Goal: Task Accomplishment & Management: Manage account settings

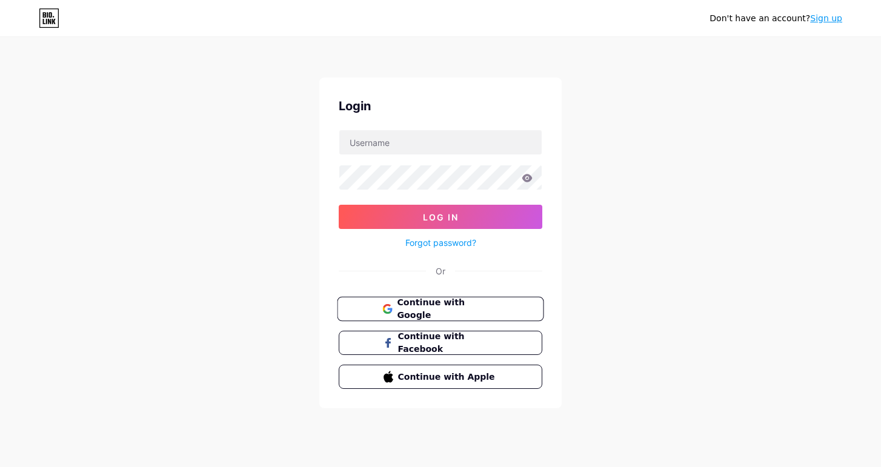
click at [430, 314] on span "Continue with Google" at bounding box center [447, 309] width 101 height 26
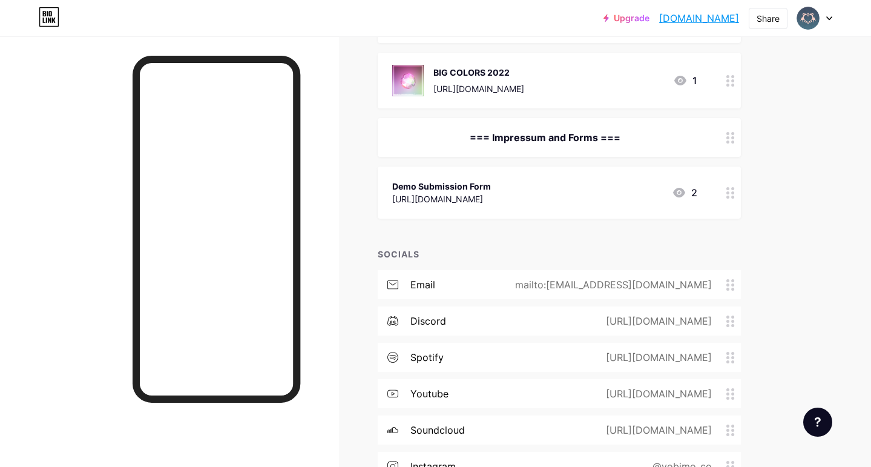
scroll to position [385, 0]
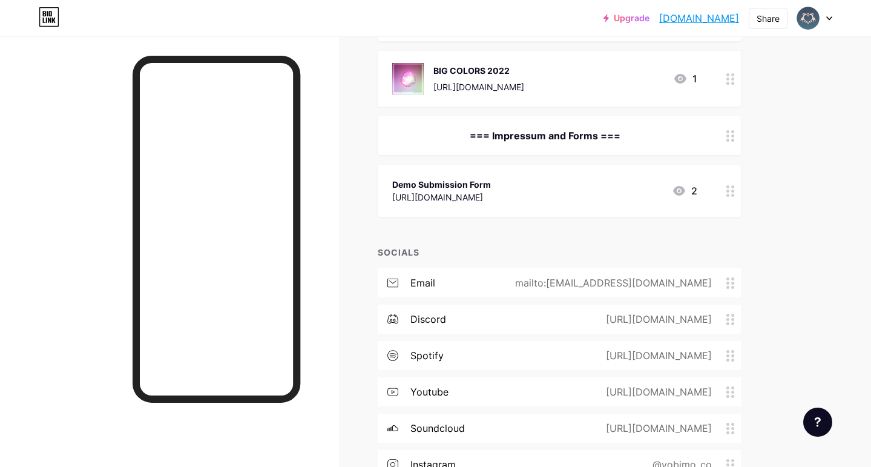
click at [655, 292] on div "email mailto:[EMAIL_ADDRESS][DOMAIN_NAME]" at bounding box center [559, 282] width 363 height 29
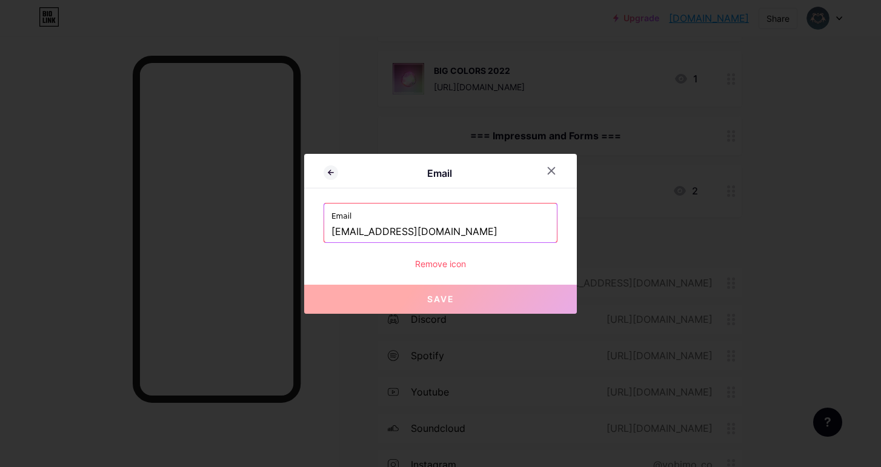
click at [455, 231] on input "[EMAIL_ADDRESS][DOMAIN_NAME]" at bounding box center [440, 232] width 218 height 21
drag, startPoint x: 454, startPoint y: 230, endPoint x: 304, endPoint y: 233, distance: 150.2
click at [304, 233] on div "Email Email [EMAIL_ADDRESS][DOMAIN_NAME] Remove icon Save" at bounding box center [440, 234] width 273 height 160
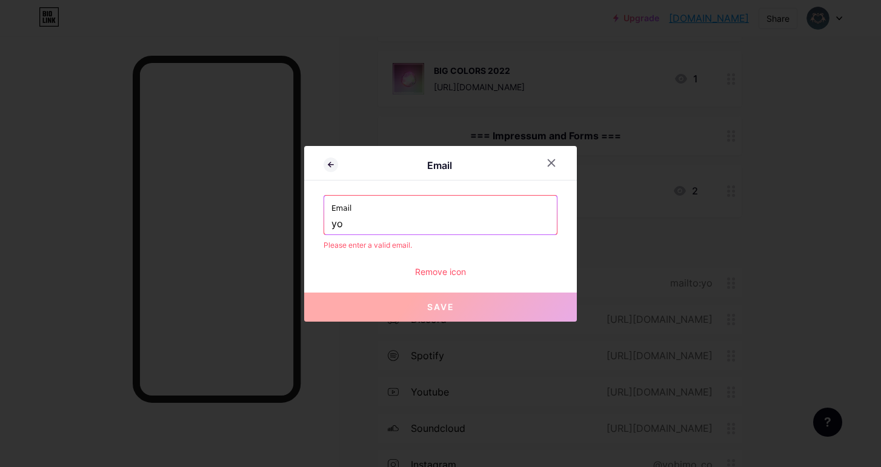
type input "y"
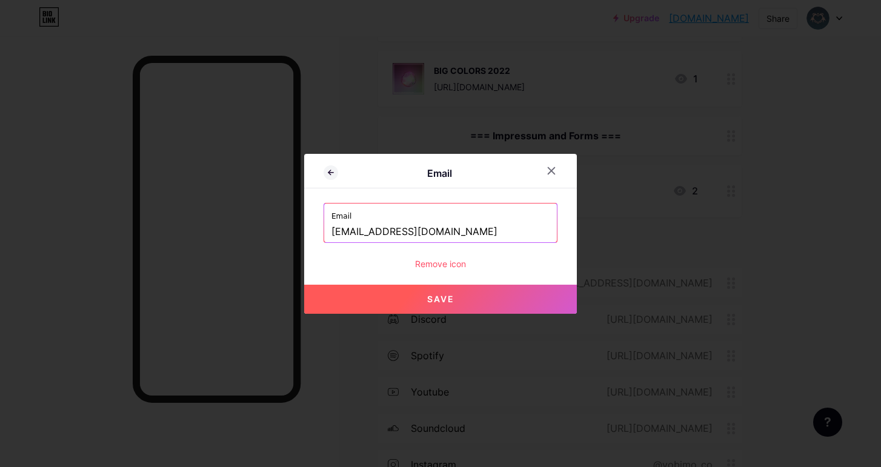
click at [418, 309] on button "Save" at bounding box center [440, 299] width 273 height 29
type input "mailto:[EMAIL_ADDRESS][DOMAIN_NAME]"
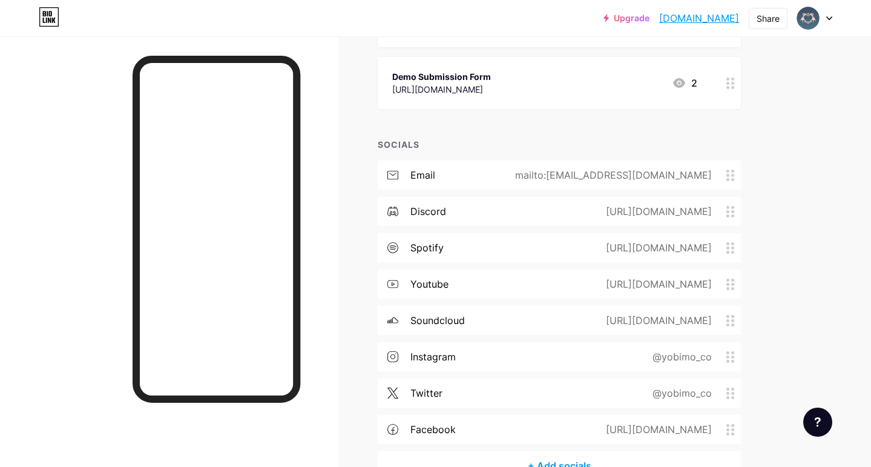
scroll to position [497, 0]
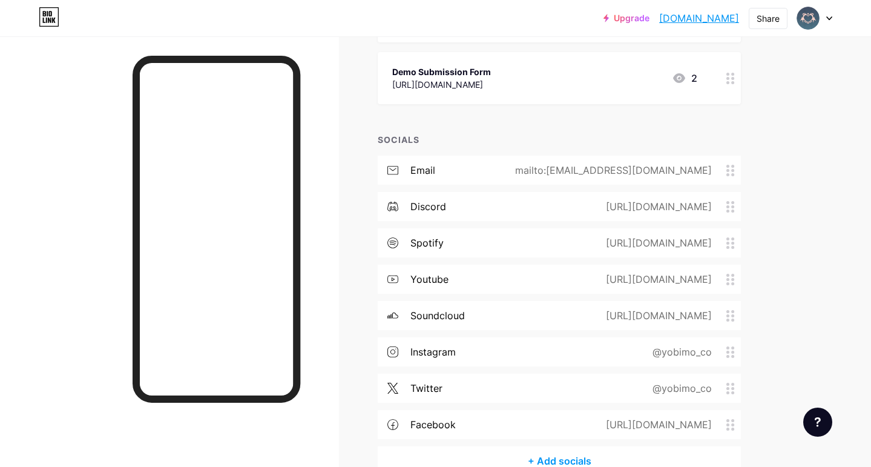
click at [684, 352] on div "@yobimo_co" at bounding box center [679, 352] width 93 height 15
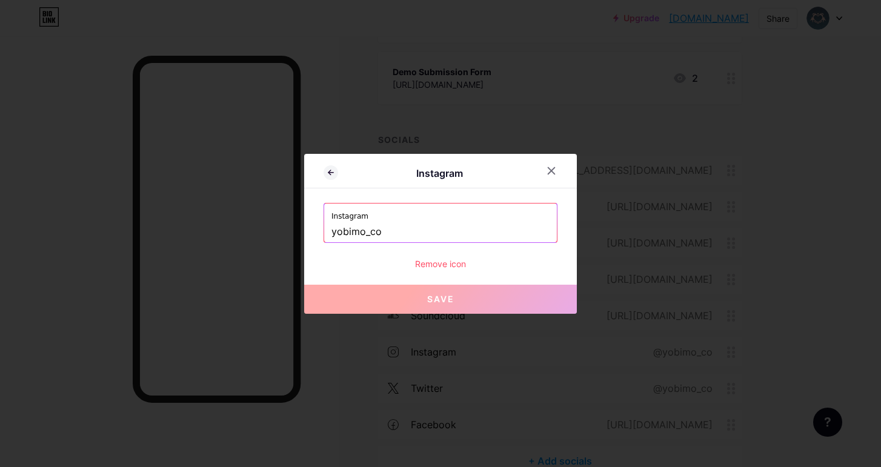
click at [424, 234] on input "yobimo_co" at bounding box center [440, 232] width 218 height 21
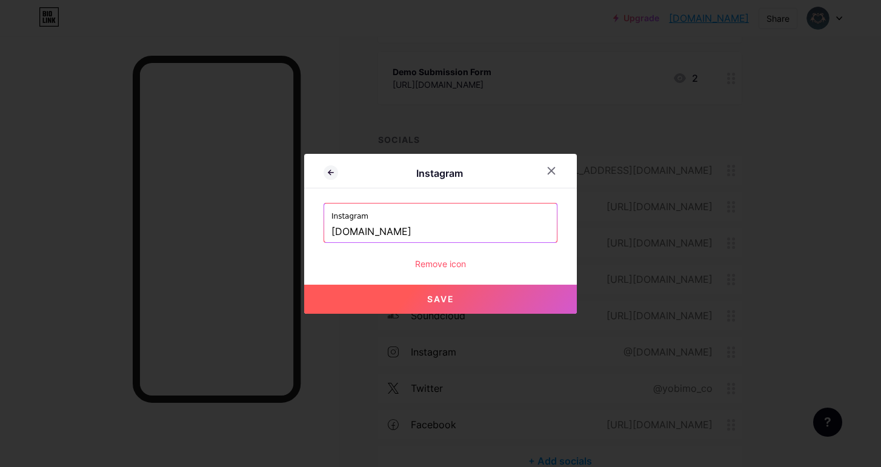
click at [397, 292] on button "Save" at bounding box center [440, 299] width 273 height 29
type input "[URL][DOMAIN_NAME][DOMAIN_NAME]"
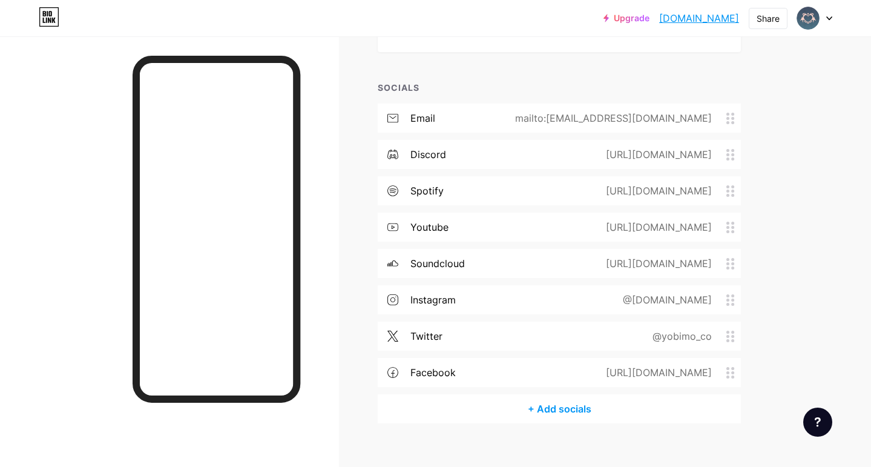
scroll to position [552, 0]
click at [676, 370] on div "[URL][DOMAIN_NAME]" at bounding box center [657, 370] width 140 height 15
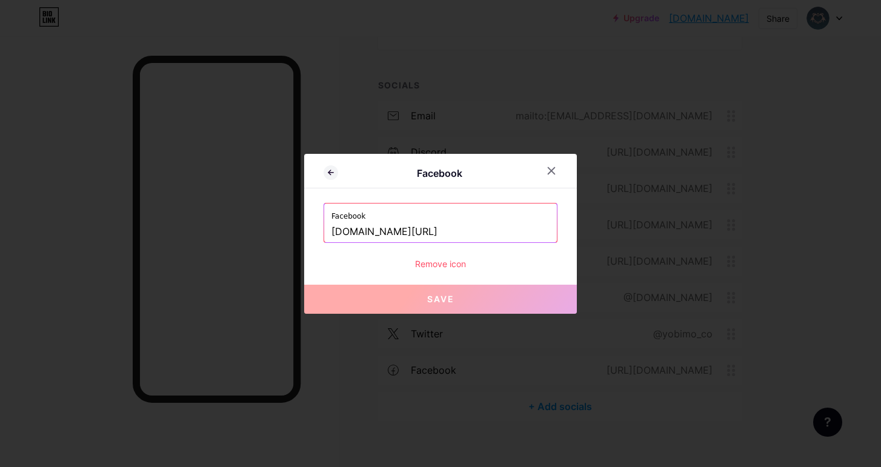
drag, startPoint x: 520, startPoint y: 233, endPoint x: 452, endPoint y: 235, distance: 67.9
click at [452, 235] on input "[DOMAIN_NAME][URL]" at bounding box center [440, 232] width 218 height 21
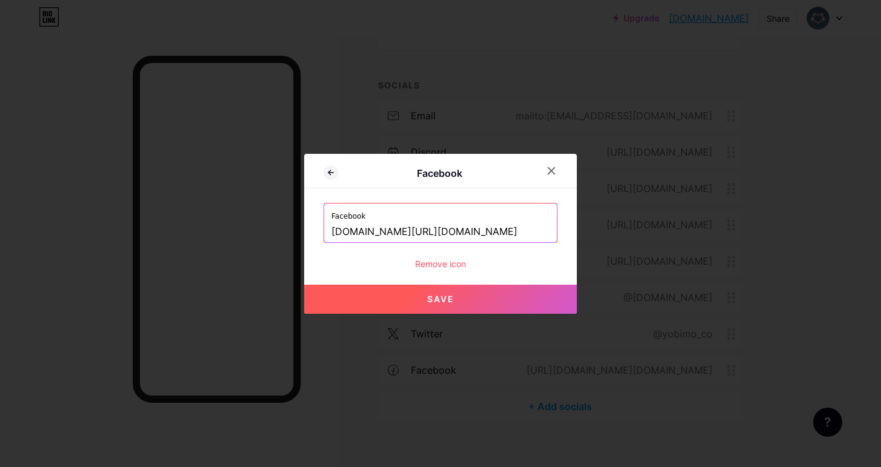
click at [467, 292] on button "Save" at bounding box center [440, 299] width 273 height 29
type input "[URL][DOMAIN_NAME][DOMAIN_NAME]"
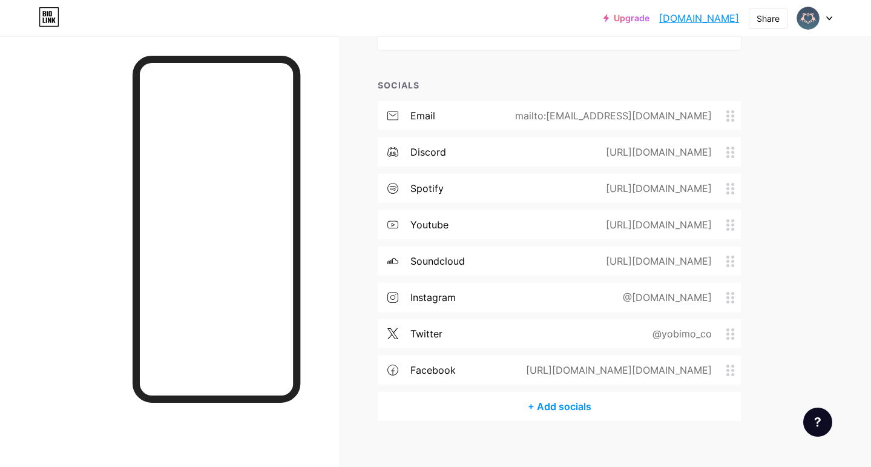
click at [698, 331] on div "@yobimo_co" at bounding box center [679, 333] width 93 height 15
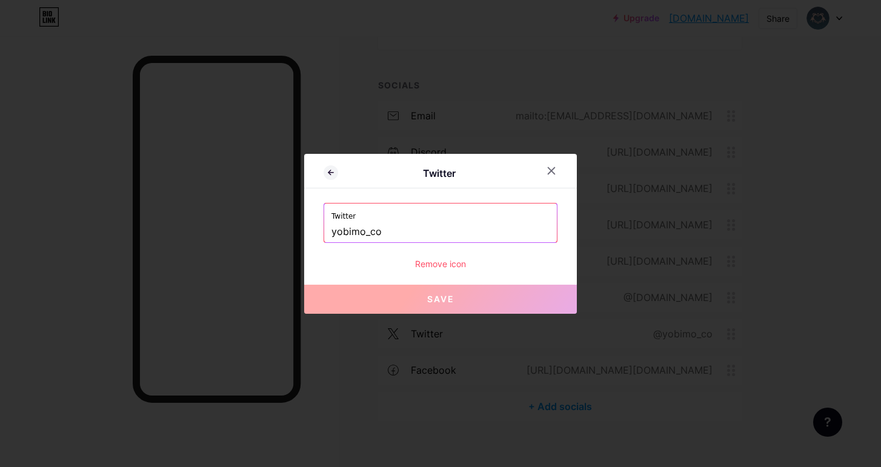
click at [403, 225] on input "yobimo_co" at bounding box center [440, 232] width 218 height 21
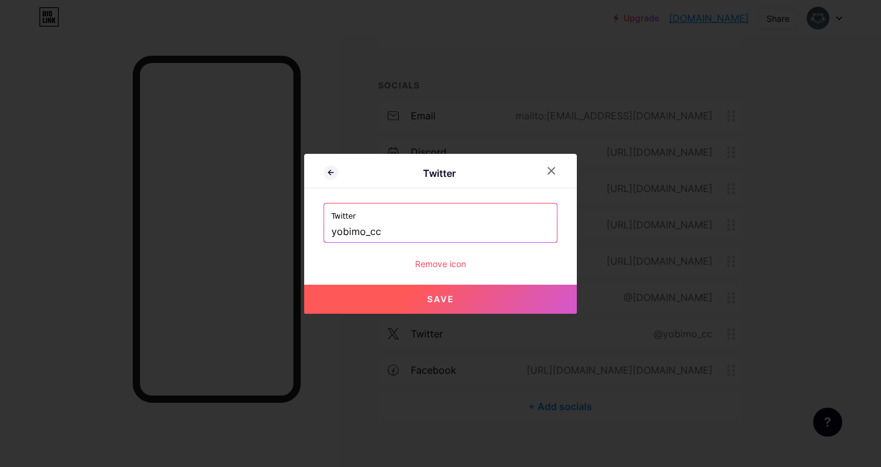
click at [428, 289] on button "Save" at bounding box center [440, 299] width 273 height 29
type input "[URL][DOMAIN_NAME]"
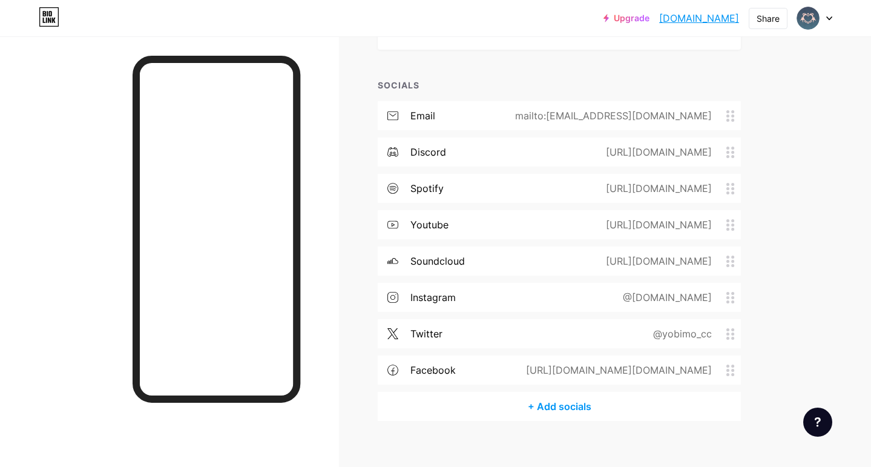
click at [649, 255] on div "[URL][DOMAIN_NAME]" at bounding box center [657, 261] width 140 height 15
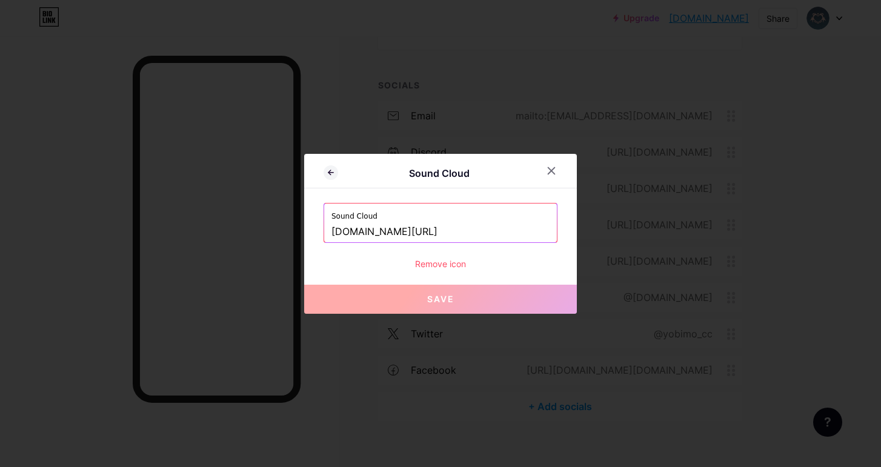
click at [514, 229] on input "[DOMAIN_NAME][URL]" at bounding box center [440, 232] width 218 height 21
paste input "[URL][DOMAIN_NAME]"
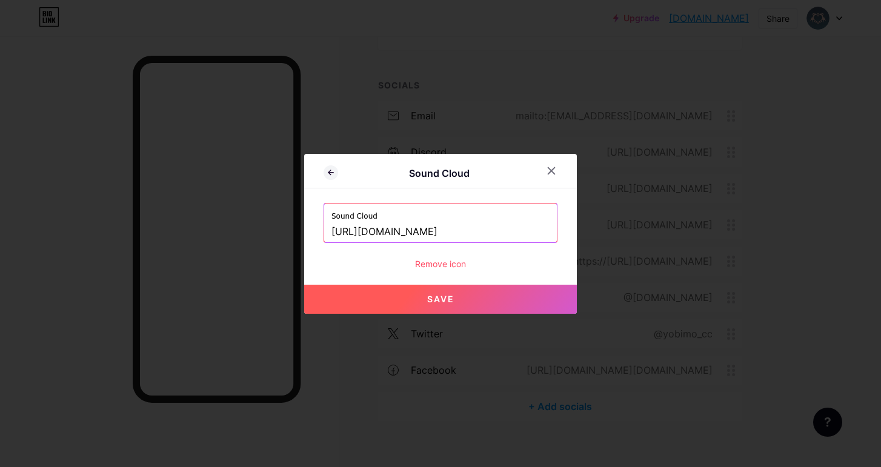
type input "[URL][DOMAIN_NAME]"
click at [468, 294] on button "Save" at bounding box center [440, 299] width 273 height 29
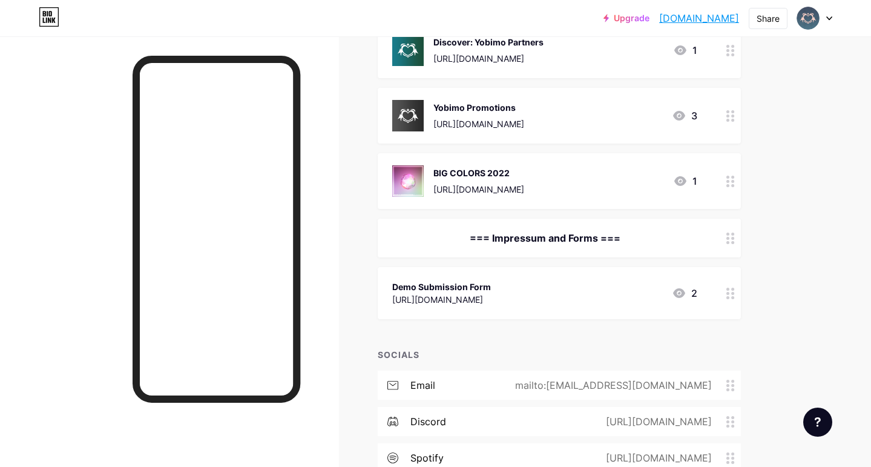
scroll to position [282, 0]
click at [615, 290] on div "Demo Submission Form [URL][DOMAIN_NAME] 2" at bounding box center [544, 294] width 305 height 28
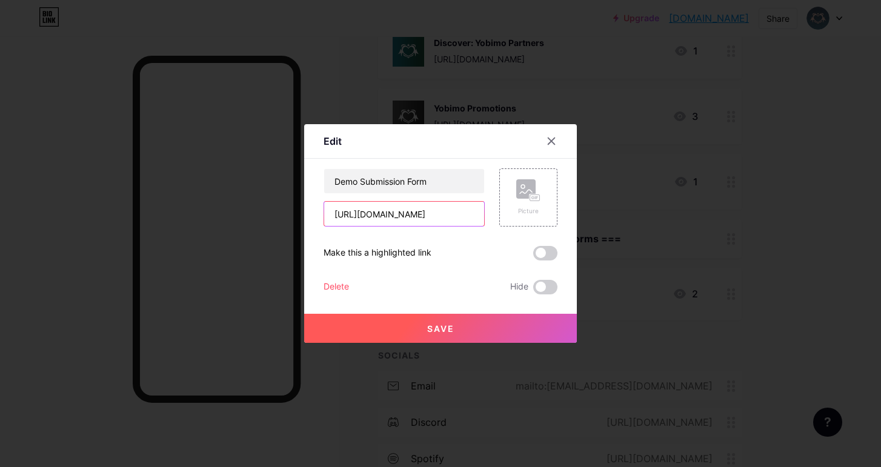
click at [455, 205] on input "[URL][DOMAIN_NAME]" at bounding box center [404, 214] width 160 height 24
click at [419, 210] on input "[URL][DOMAIN_NAME]" at bounding box center [404, 214] width 160 height 24
paste input "Zs3L7sikcGiRyNxcA"
type input "[URL][DOMAIN_NAME]"
click at [541, 250] on span at bounding box center [545, 253] width 24 height 15
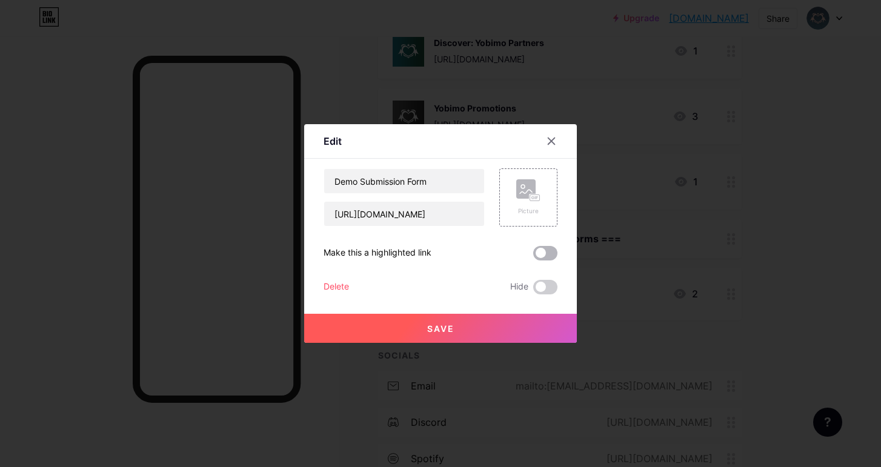
click at [533, 256] on input "checkbox" at bounding box center [533, 256] width 0 height 0
click at [459, 330] on button "Save" at bounding box center [440, 328] width 273 height 29
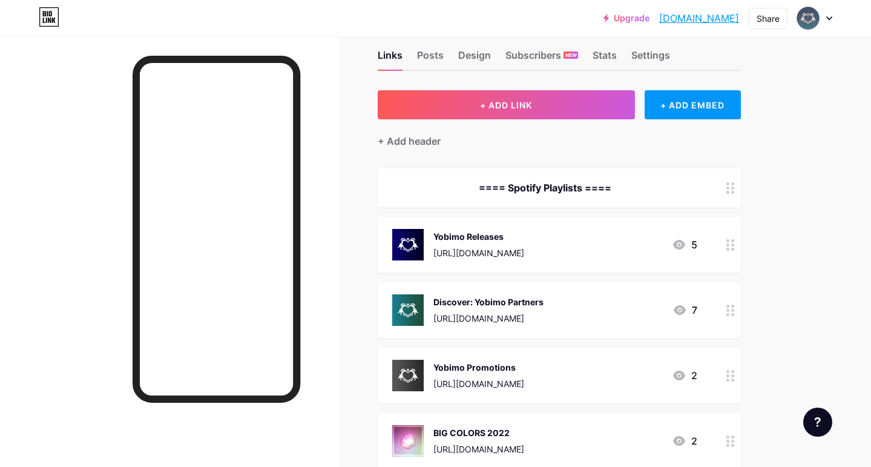
scroll to position [16, 0]
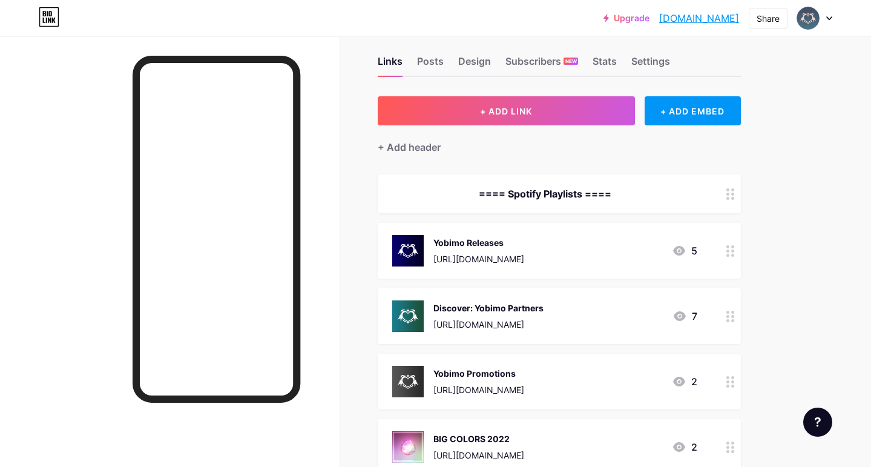
click at [410, 239] on img at bounding box center [407, 250] width 31 height 31
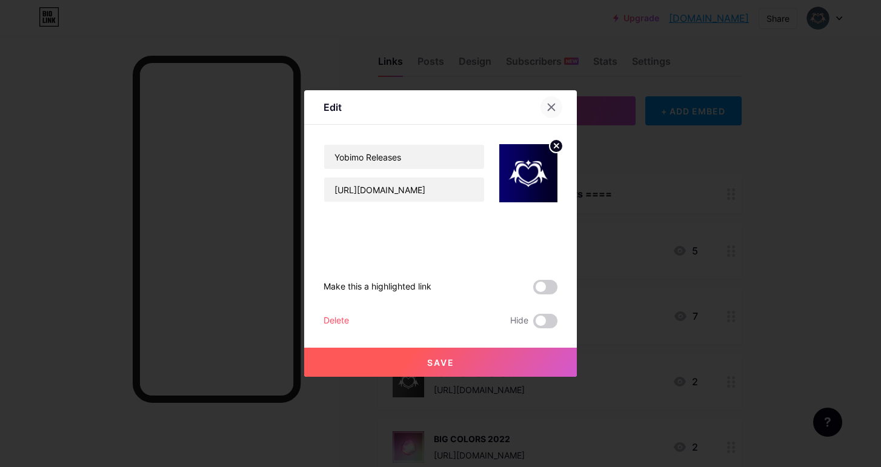
click at [544, 102] on div at bounding box center [551, 107] width 22 height 22
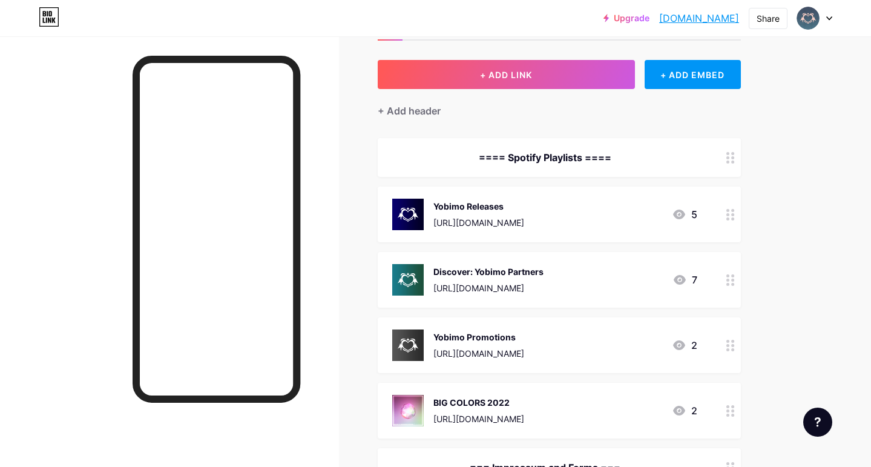
scroll to position [55, 0]
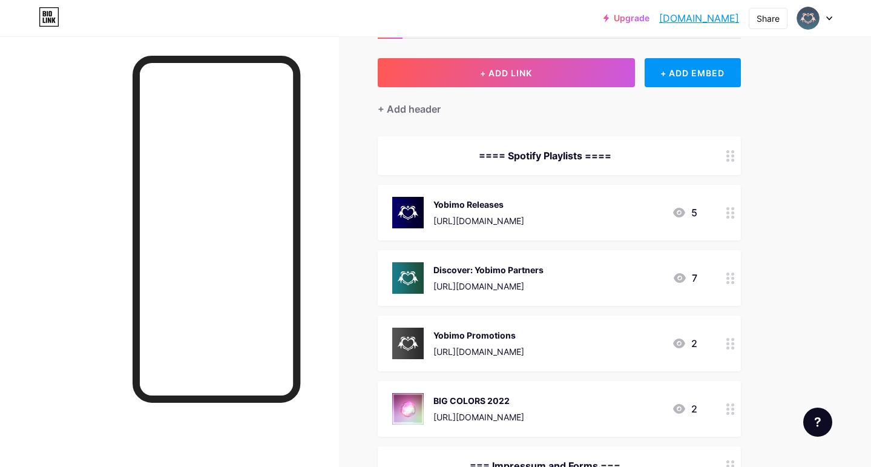
click at [524, 340] on div "Yobimo Promotions" at bounding box center [479, 335] width 91 height 13
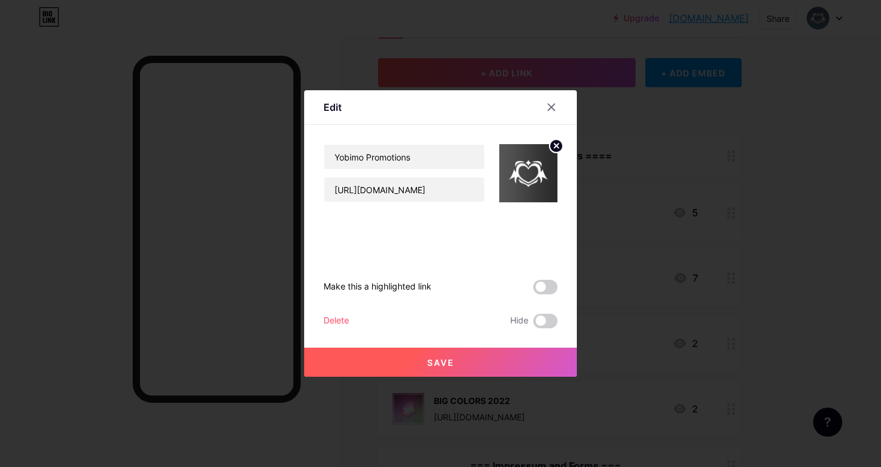
click at [340, 316] on div "Delete" at bounding box center [335, 321] width 25 height 15
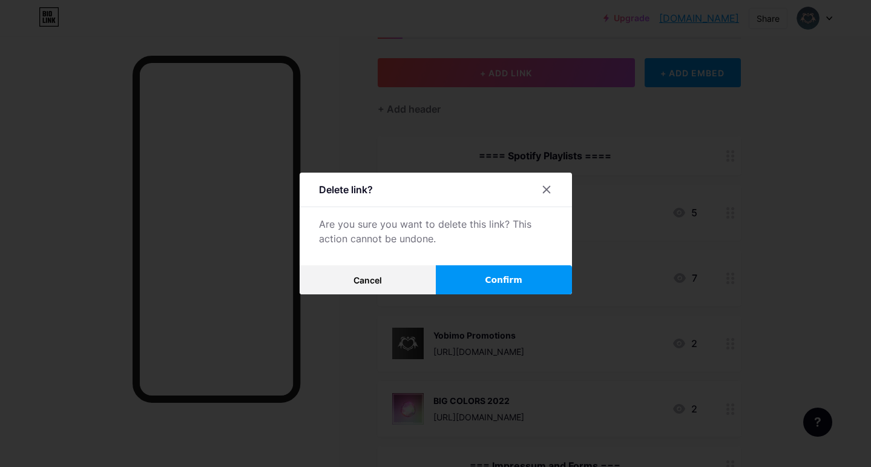
click at [489, 279] on span "Confirm" at bounding box center [504, 280] width 38 height 13
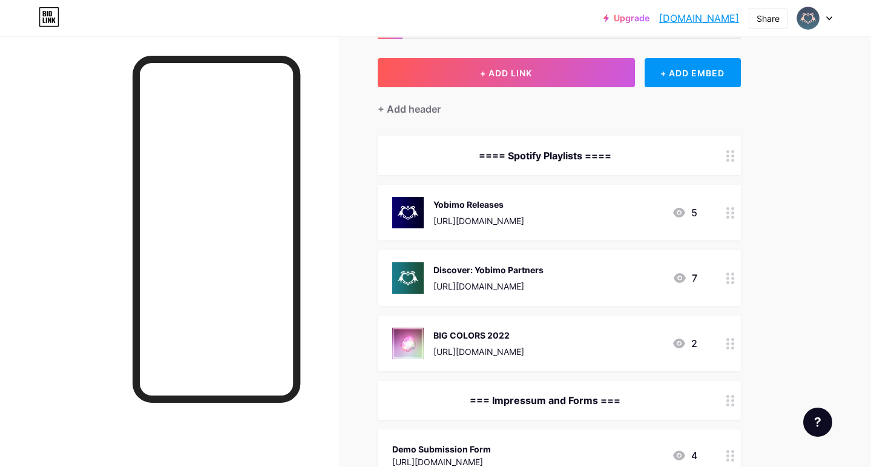
click at [544, 267] on div "Discover: Yobimo Partners" at bounding box center [489, 269] width 110 height 13
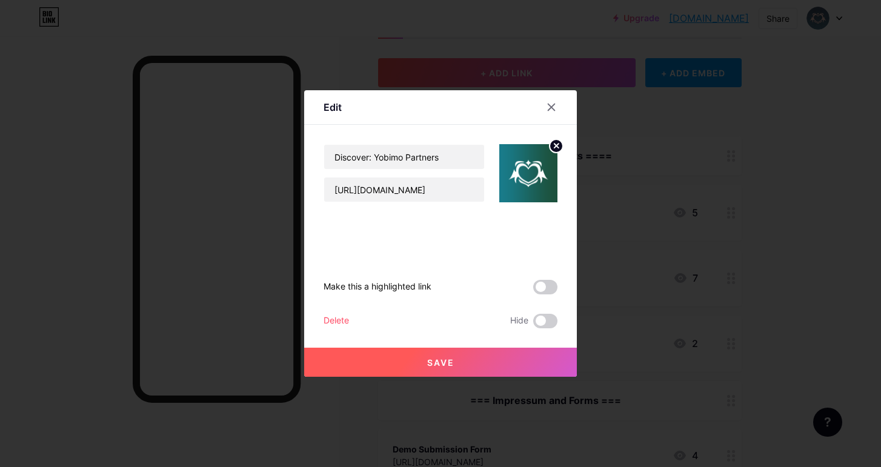
click at [339, 316] on div "Delete" at bounding box center [335, 321] width 25 height 15
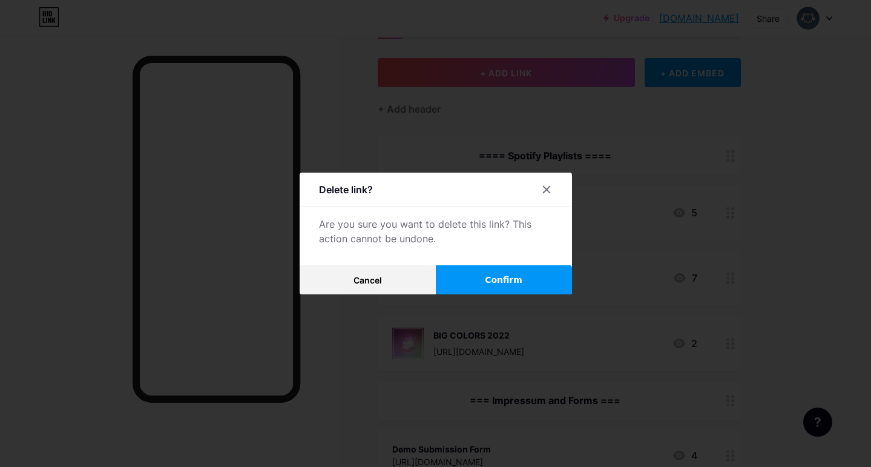
click at [465, 284] on button "Confirm" at bounding box center [504, 279] width 136 height 29
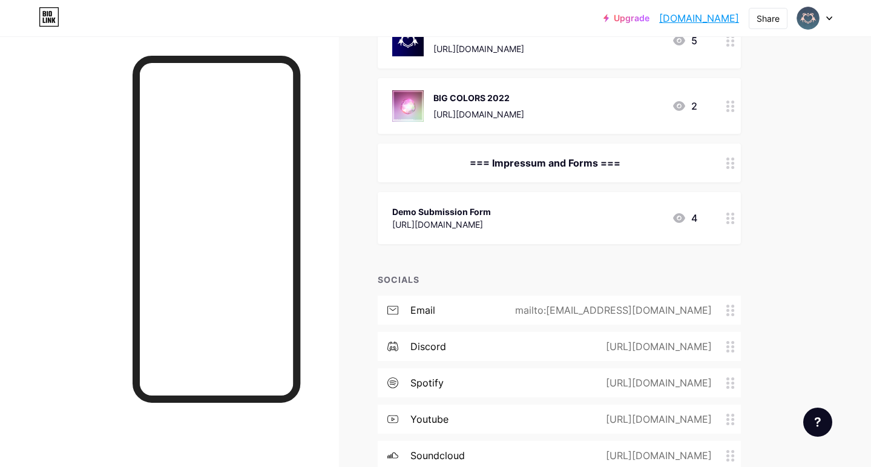
scroll to position [228, 0]
click at [558, 160] on div "=== Impressum and Forms ===" at bounding box center [544, 161] width 305 height 15
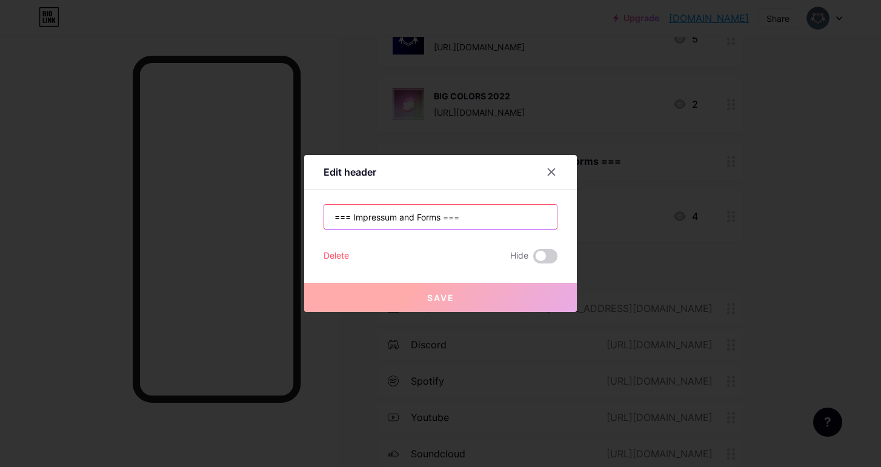
click at [480, 223] on input "=== Impressum and Forms ===" at bounding box center [440, 217] width 233 height 24
drag, startPoint x: 352, startPoint y: 219, endPoint x: 317, endPoint y: 217, distance: 35.8
click at [317, 217] on div "Edit header === Impressum and Forms === Delete Hide Save" at bounding box center [440, 233] width 273 height 157
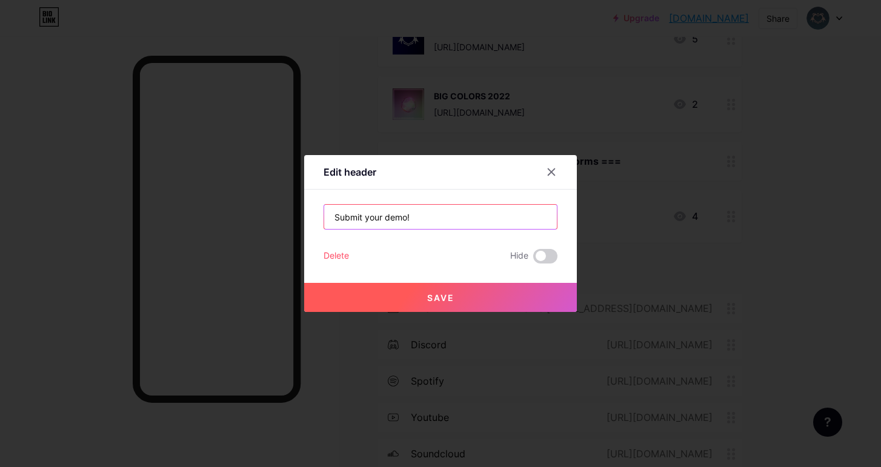
type input "Submit your demo!"
click at [427, 302] on span "Save" at bounding box center [440, 298] width 27 height 10
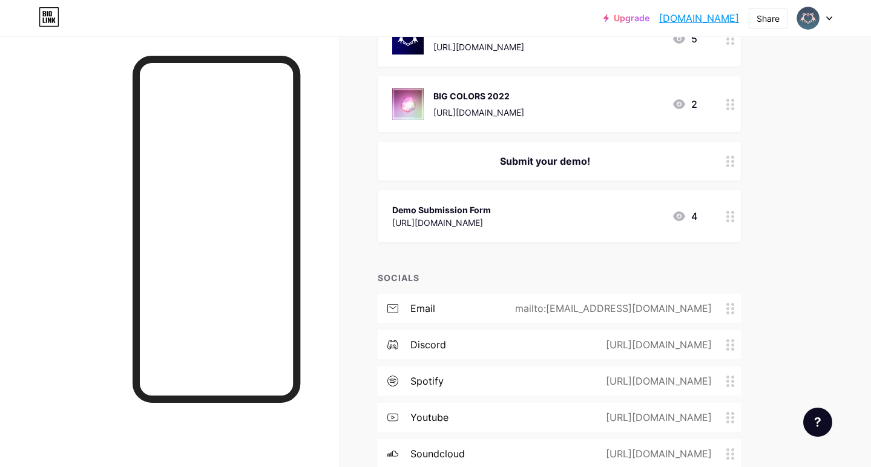
click at [491, 220] on div "[URL][DOMAIN_NAME]" at bounding box center [441, 222] width 99 height 13
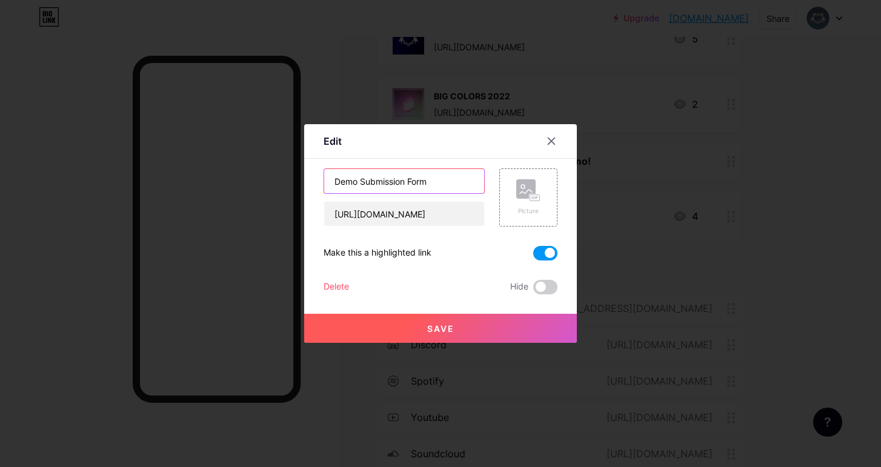
click at [418, 177] on input "Demo Submission Form" at bounding box center [404, 181] width 160 height 24
type input "C"
type input "↪️ Submit here!"
click at [508, 318] on button "Save" at bounding box center [440, 328] width 273 height 29
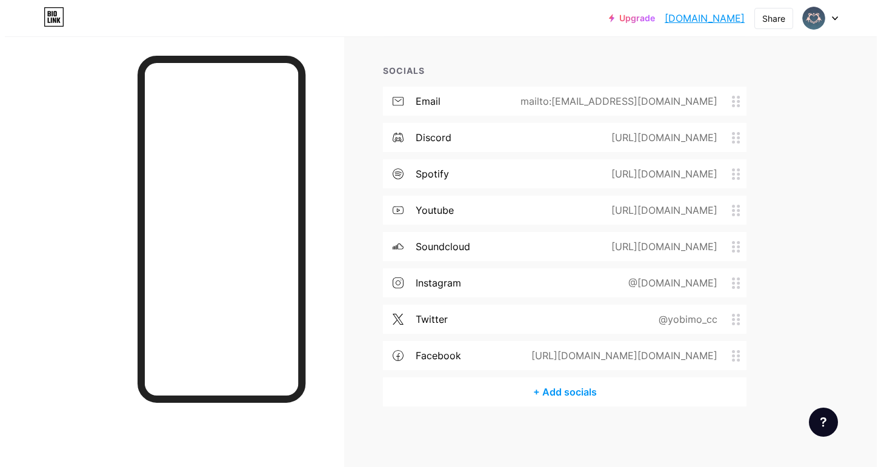
scroll to position [435, 0]
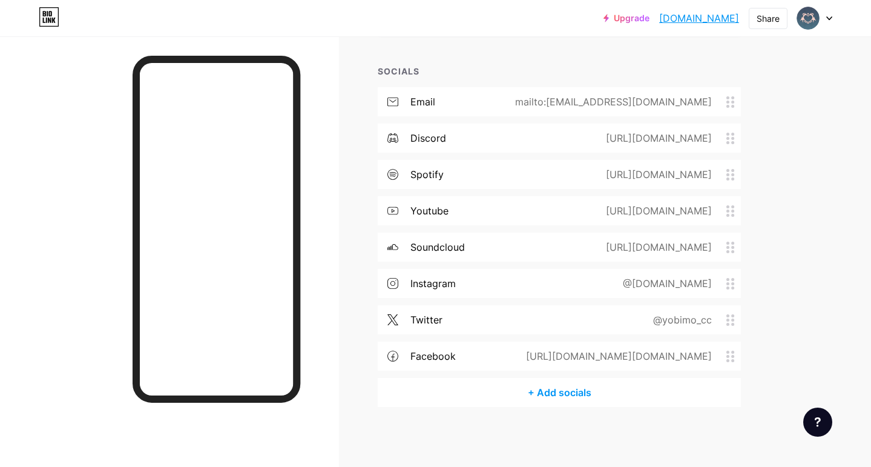
click at [583, 394] on div "+ Add socials" at bounding box center [559, 392] width 363 height 29
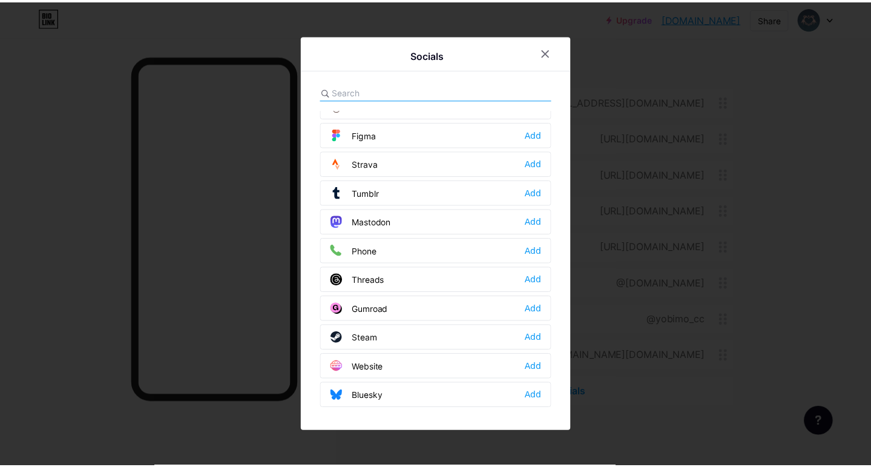
scroll to position [1092, 0]
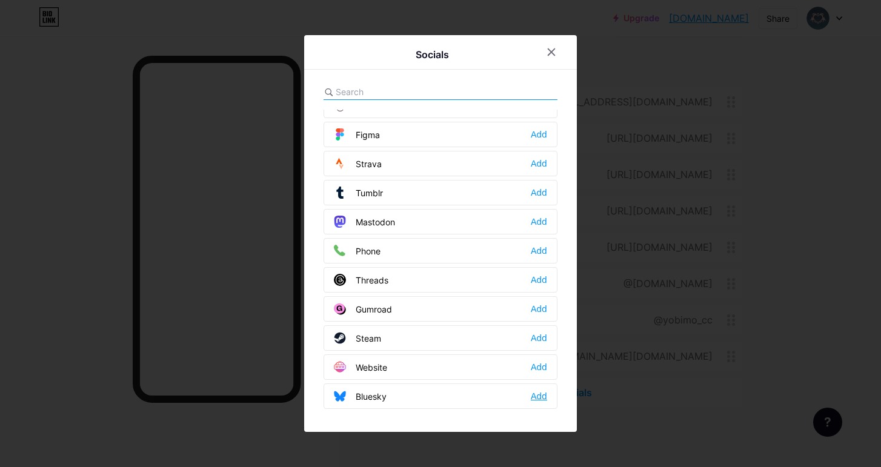
click at [531, 398] on div "Add" at bounding box center [539, 396] width 16 height 12
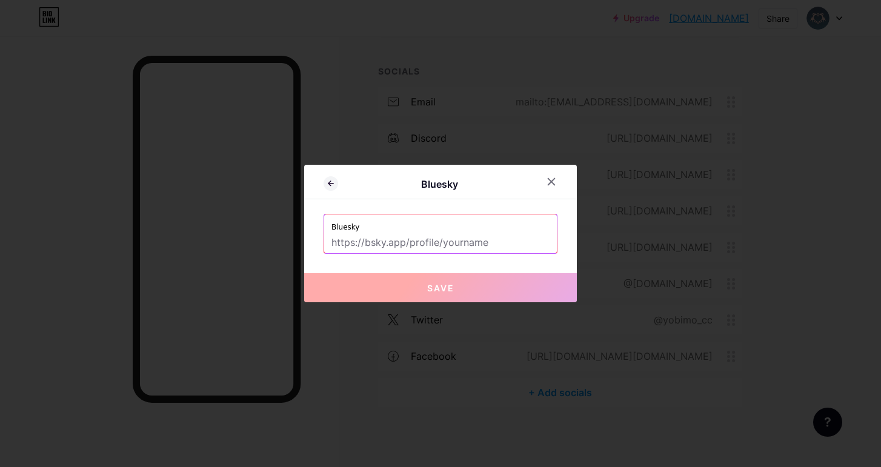
click at [507, 243] on input "text" at bounding box center [440, 243] width 218 height 21
paste input "[URL][DOMAIN_NAME][DOMAIN_NAME]"
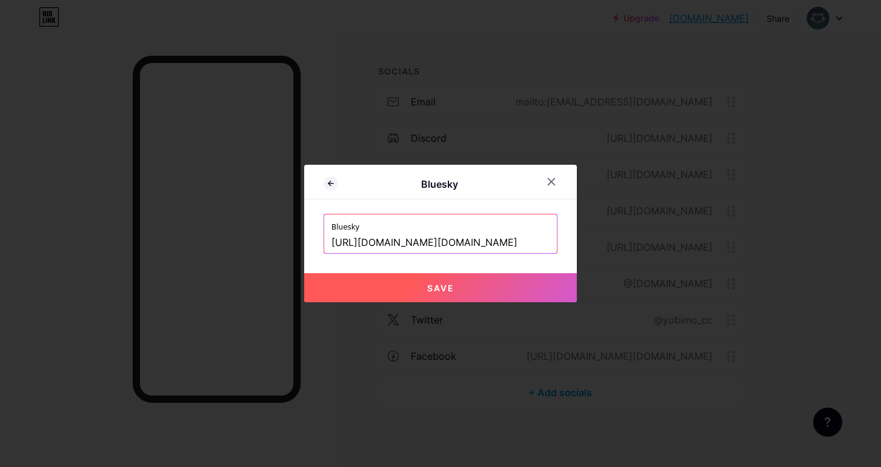
type input "[URL][DOMAIN_NAME][DOMAIN_NAME]"
click at [429, 276] on button "Save" at bounding box center [440, 287] width 273 height 29
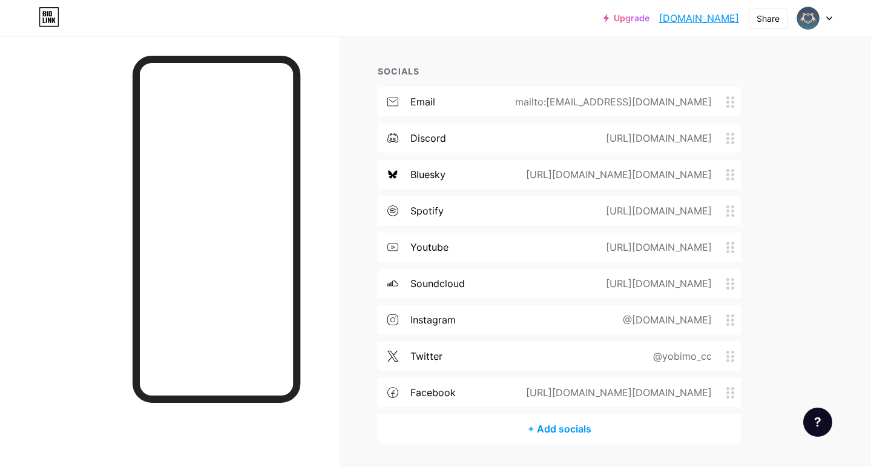
drag, startPoint x: 727, startPoint y: 245, endPoint x: 742, endPoint y: 233, distance: 19.9
click at [730, 213] on div "email mailto:[EMAIL_ADDRESS][DOMAIN_NAME] discord [URL][DOMAIN_NAME] bluesky [U…" at bounding box center [559, 250] width 363 height 327
click at [799, 261] on div "Upgrade yobimostudios.b... [DOMAIN_NAME] Share Switch accounts Yobimo [DOMAIN_N…" at bounding box center [435, 34] width 871 height 939
drag, startPoint x: 732, startPoint y: 317, endPoint x: 737, endPoint y: 285, distance: 32.6
click at [738, 283] on div "email mailto:[EMAIL_ADDRESS][DOMAIN_NAME] discord [URL][DOMAIN_NAME] bluesky [U…" at bounding box center [559, 250] width 363 height 327
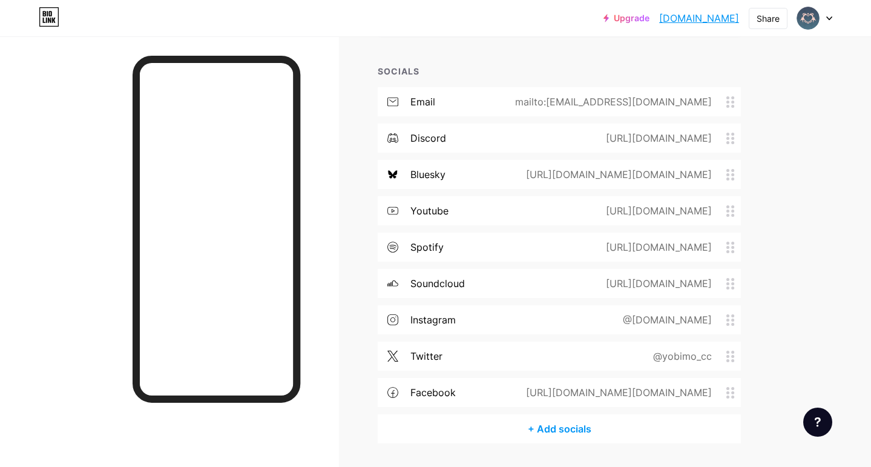
drag, startPoint x: 761, startPoint y: 311, endPoint x: 747, endPoint y: 312, distance: 13.9
click at [761, 311] on div "Links Posts Design Subscribers NEW Stats Settings + ADD LINK + ADD EMBED + Add …" at bounding box center [396, 53] width 792 height 902
drag, startPoint x: 730, startPoint y: 356, endPoint x: 735, endPoint y: 315, distance: 41.5
click at [736, 296] on div "email mailto:[EMAIL_ADDRESS][DOMAIN_NAME] discord [URL][DOMAIN_NAME] bluesky [U…" at bounding box center [559, 250] width 363 height 327
drag, startPoint x: 816, startPoint y: 379, endPoint x: 754, endPoint y: 383, distance: 61.9
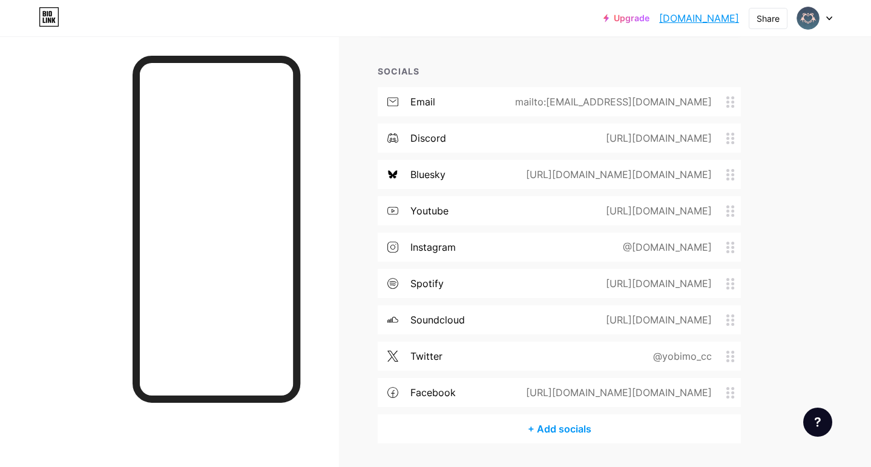
click at [815, 379] on div "Upgrade yobimostudios.b... [DOMAIN_NAME] Share Switch accounts Yobimo [DOMAIN_N…" at bounding box center [435, 34] width 871 height 939
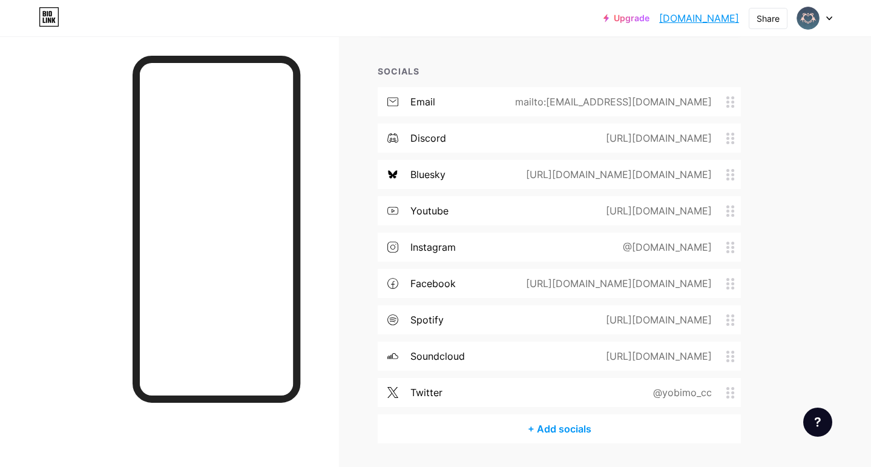
drag, startPoint x: 732, startPoint y: 392, endPoint x: 733, endPoint y: 354, distance: 38.8
click at [733, 354] on div "email mailto:[EMAIL_ADDRESS][DOMAIN_NAME] discord [URL][DOMAIN_NAME] bluesky [U…" at bounding box center [559, 250] width 363 height 327
click at [770, 391] on div "Links Posts Design Subscribers NEW Stats Settings + ADD LINK + ADD EMBED + Add …" at bounding box center [396, 53] width 792 height 902
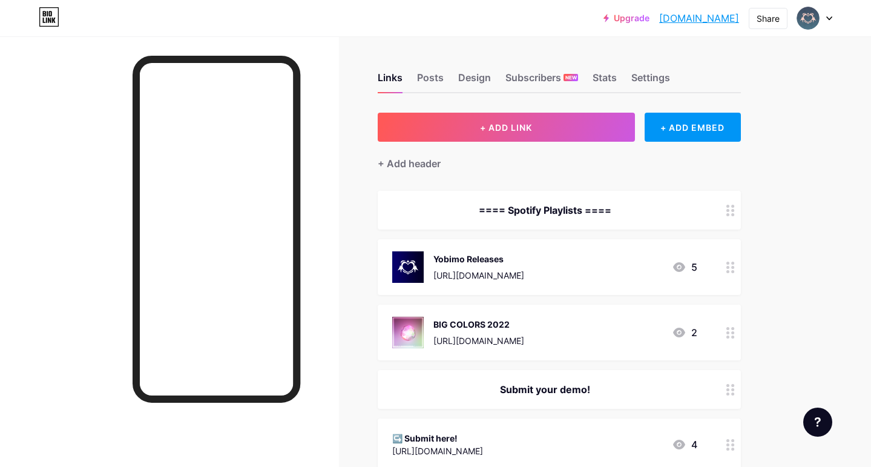
scroll to position [0, 0]
click at [477, 81] on div "Design" at bounding box center [474, 81] width 33 height 22
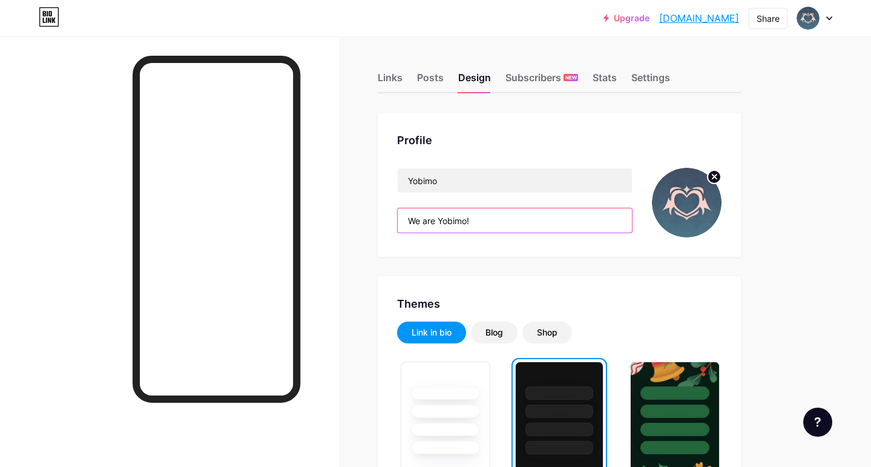
drag, startPoint x: 496, startPoint y: 217, endPoint x: 393, endPoint y: 219, distance: 103.0
click at [392, 219] on div "Profile Yobimo We are Yobimo!" at bounding box center [559, 185] width 363 height 144
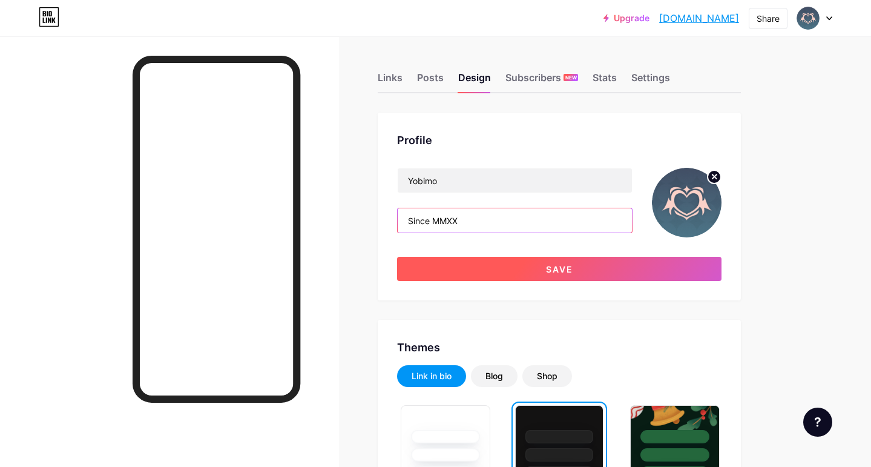
type input "Since MMXX"
click at [562, 275] on button "Save" at bounding box center [559, 269] width 325 height 24
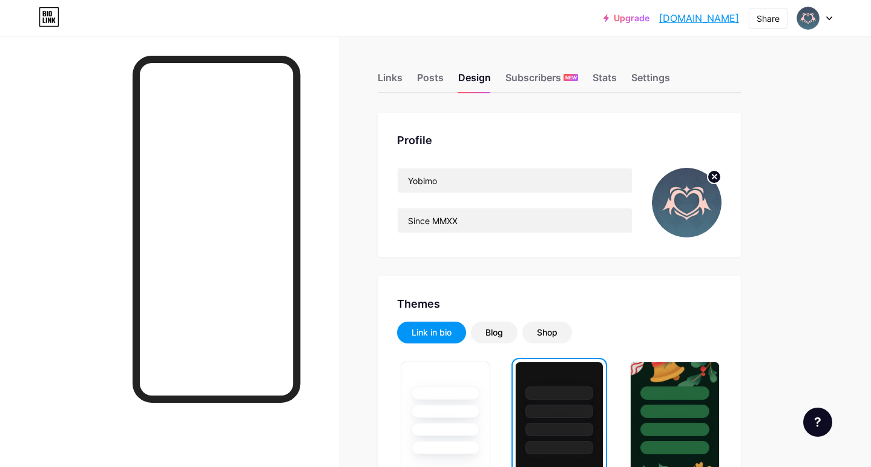
click at [713, 178] on icon at bounding box center [715, 176] width 4 height 4
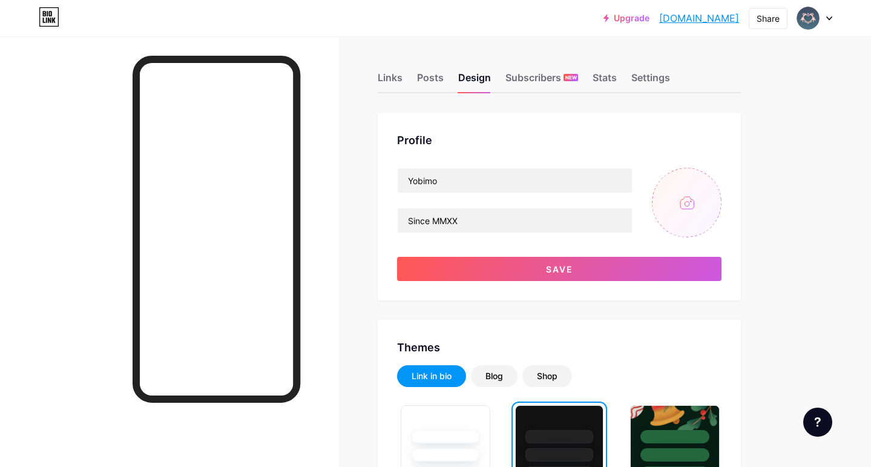
click at [677, 203] on input "file" at bounding box center [687, 203] width 70 height 70
type input "C:\fakepath\2025 - Pfp.png"
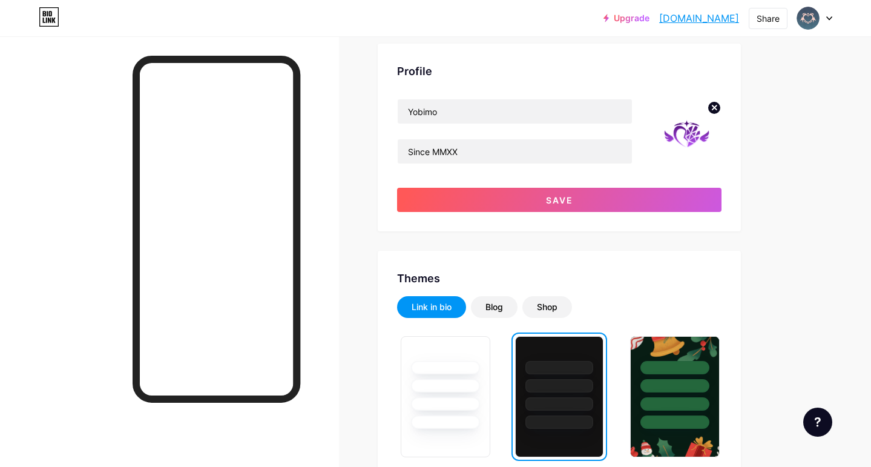
scroll to position [62, 0]
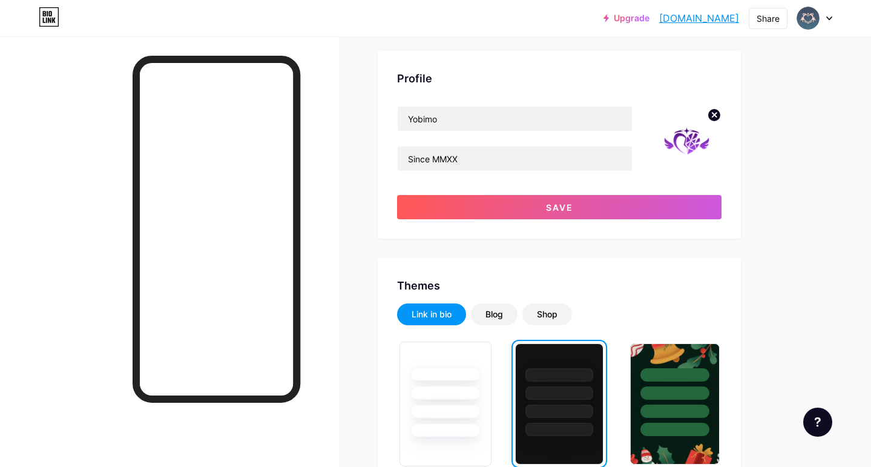
click at [448, 398] on div at bounding box center [445, 393] width 71 height 14
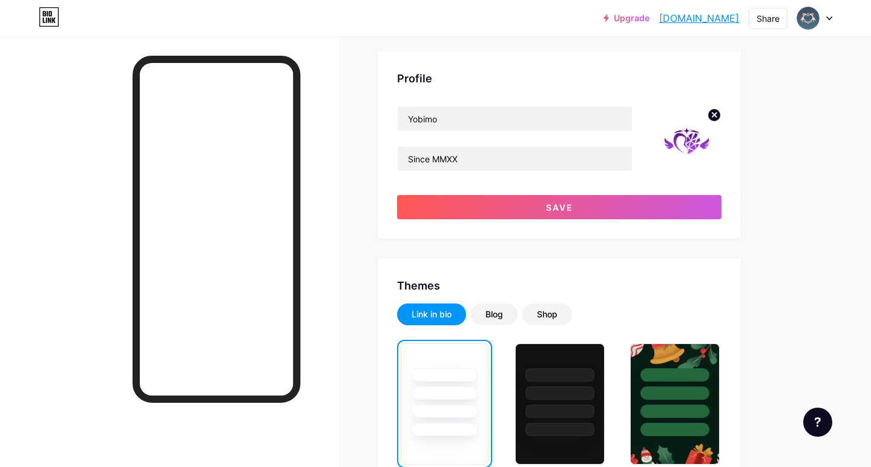
click at [608, 188] on div "Yobimo Since MMXX Save" at bounding box center [559, 162] width 325 height 113
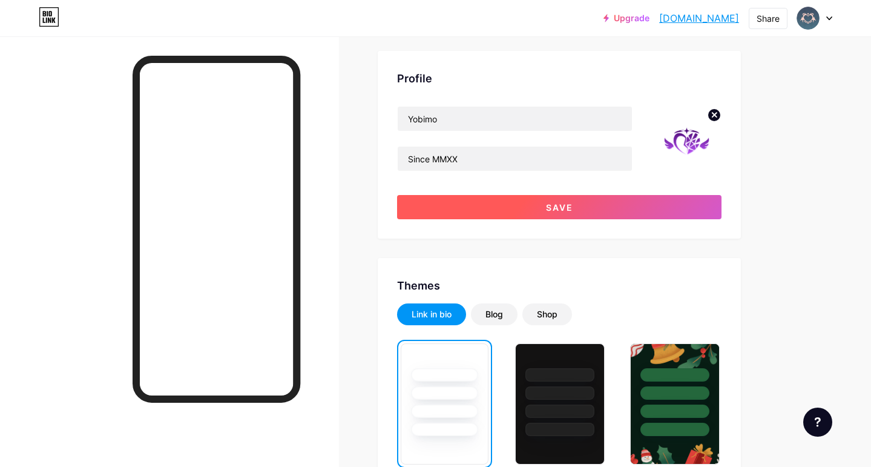
click at [606, 211] on button "Save" at bounding box center [559, 207] width 325 height 24
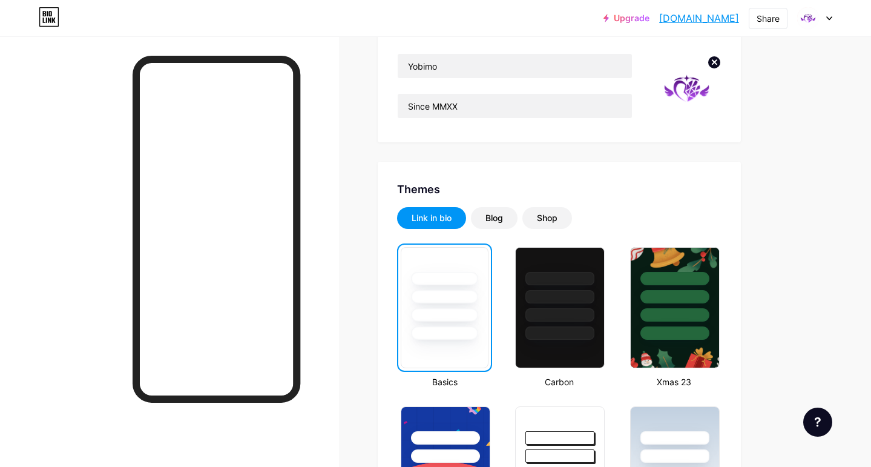
scroll to position [116, 0]
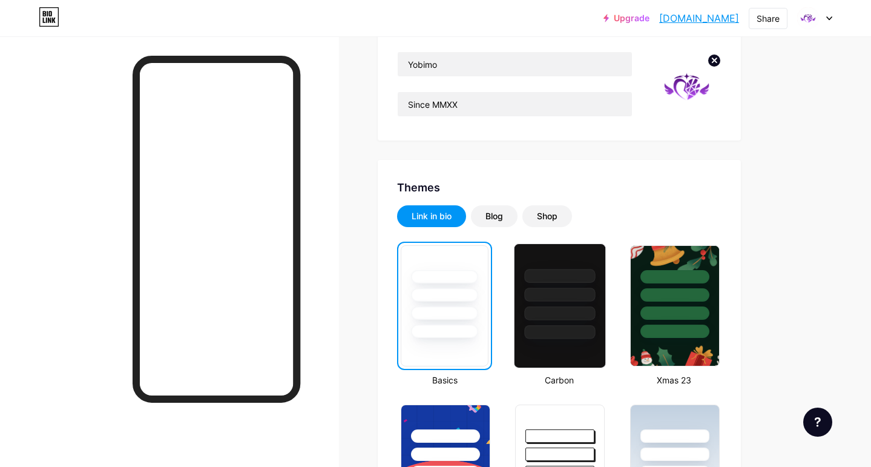
click at [561, 329] on div at bounding box center [560, 332] width 71 height 14
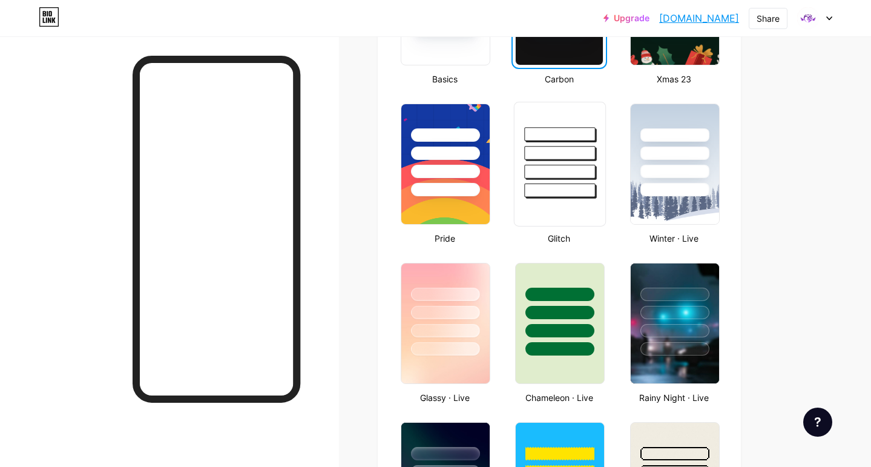
scroll to position [413, 0]
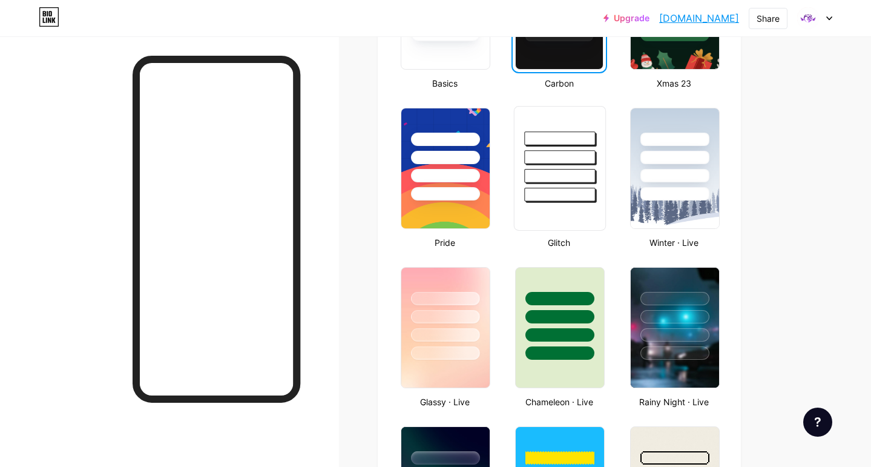
click at [555, 177] on div at bounding box center [560, 176] width 71 height 14
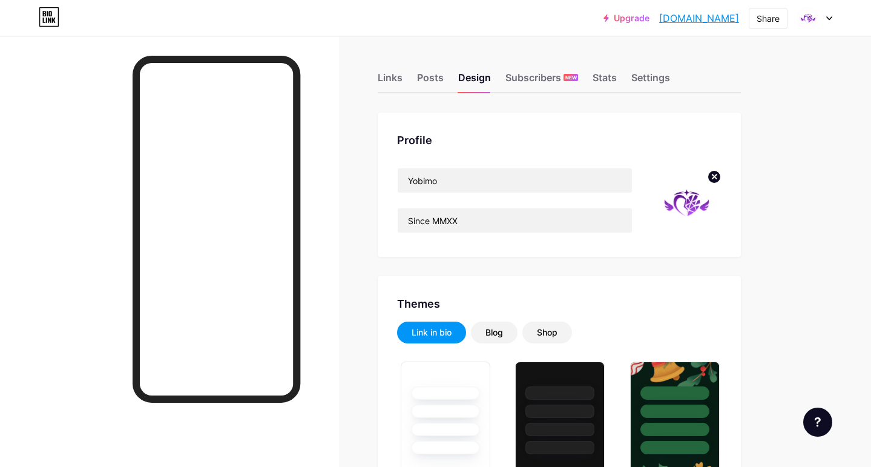
scroll to position [0, 0]
click at [601, 78] on div "Stats" at bounding box center [605, 81] width 24 height 22
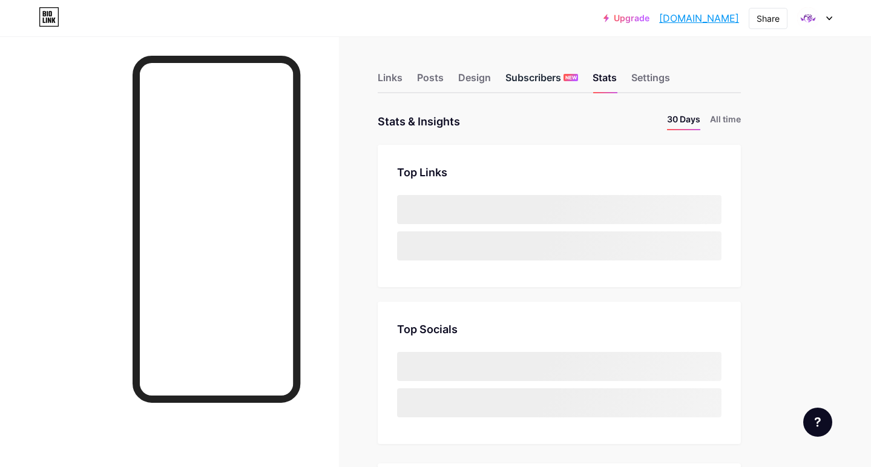
click at [532, 79] on div "Subscribers NEW" at bounding box center [542, 81] width 73 height 22
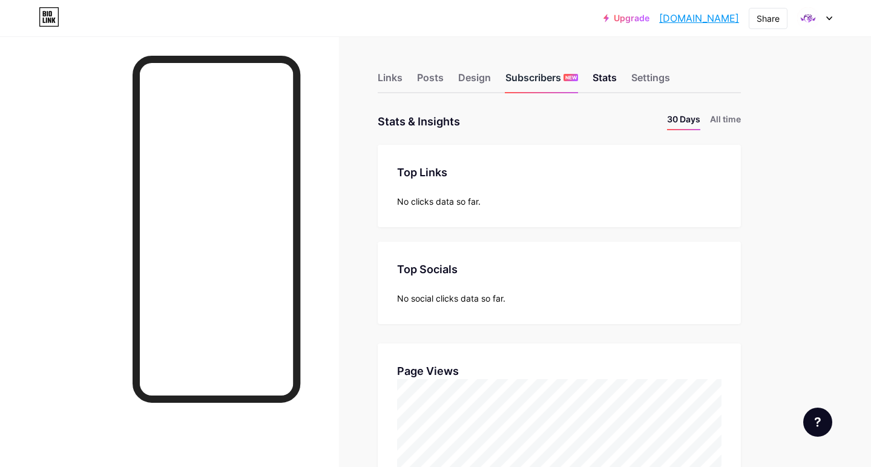
scroll to position [467, 871]
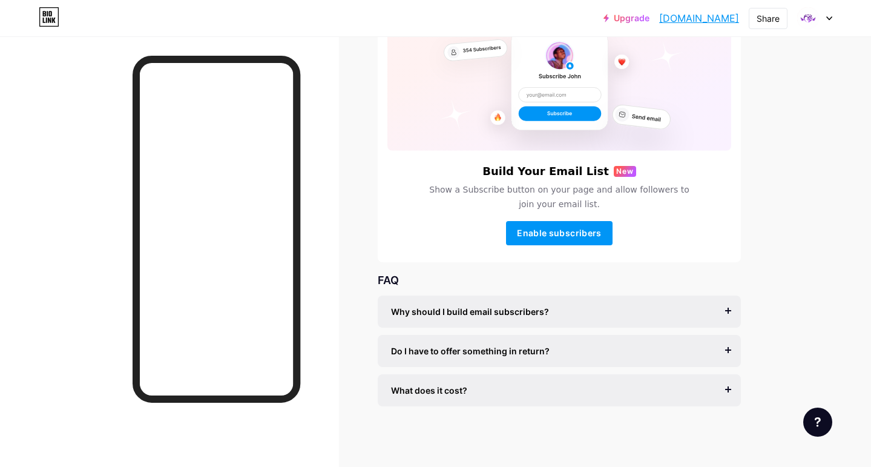
scroll to position [111, 0]
click at [536, 306] on span "Why should I build email subscribers?" at bounding box center [470, 311] width 158 height 13
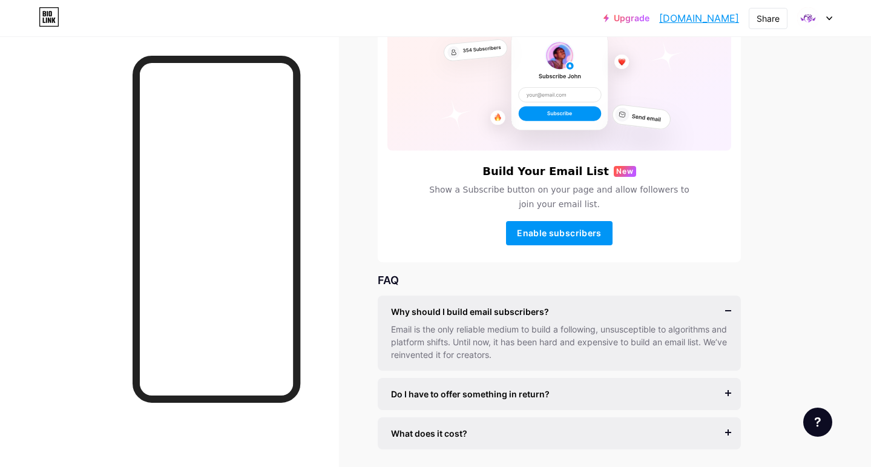
click at [580, 305] on div "Why should I build email subscribers?" at bounding box center [559, 311] width 337 height 13
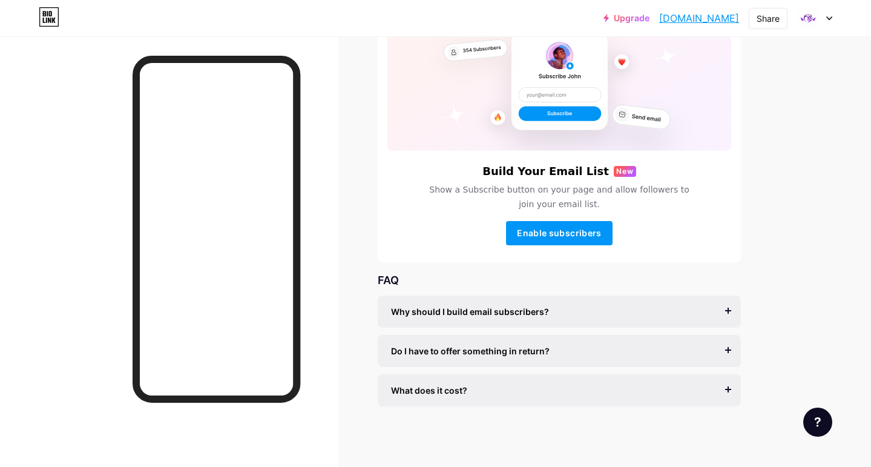
click at [529, 352] on span "Do I have to offer something in return?" at bounding box center [470, 351] width 159 height 13
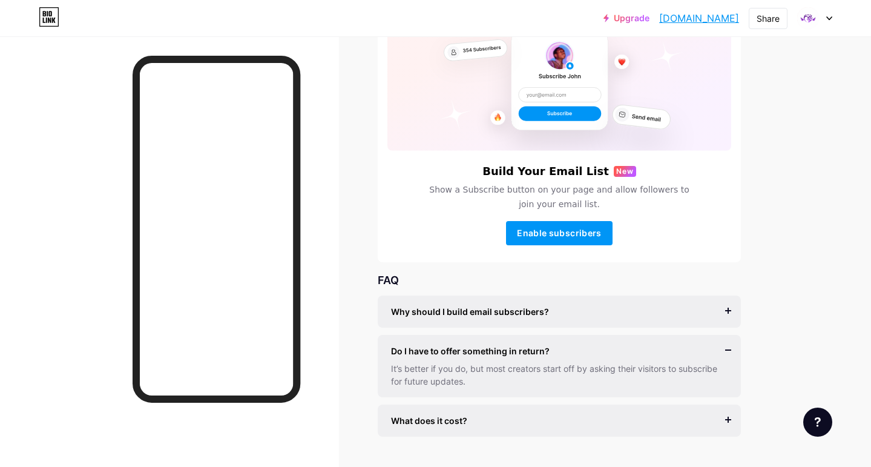
click at [537, 352] on span "Do I have to offer something in return?" at bounding box center [470, 351] width 159 height 13
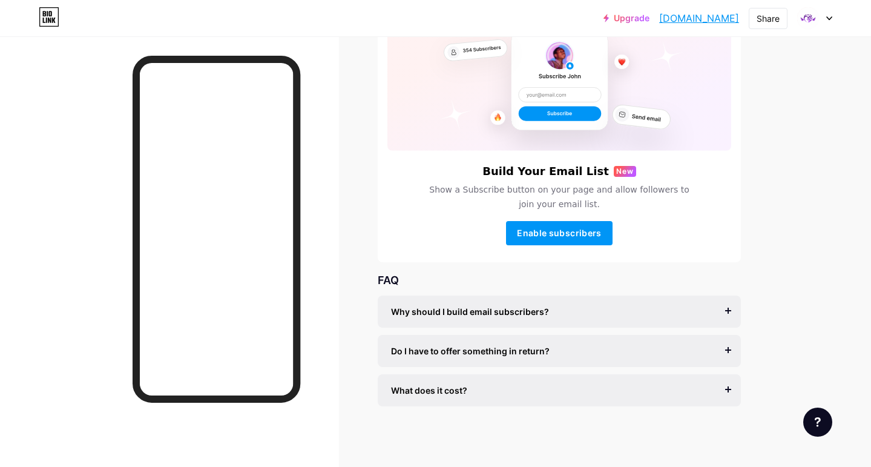
click at [562, 397] on div "What does it cost? It’s free to get started, and you can accept unlimited subsc…" at bounding box center [559, 390] width 363 height 32
click at [551, 388] on div "What does it cost?" at bounding box center [559, 390] width 337 height 13
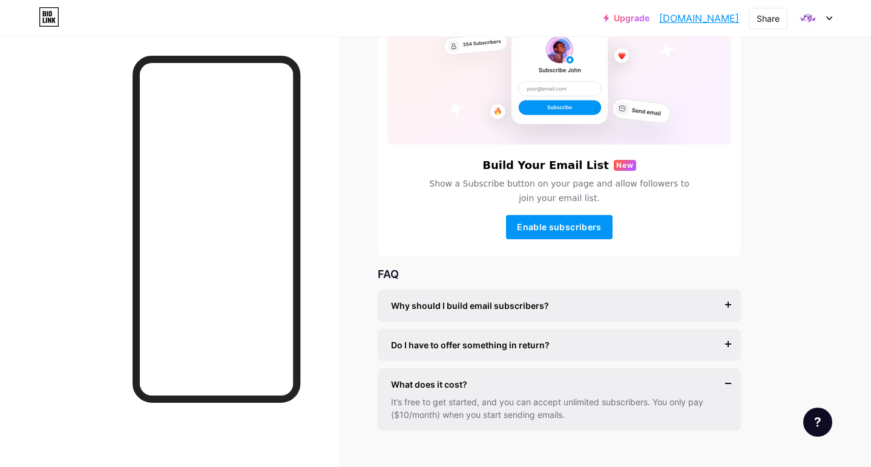
scroll to position [118, 0]
click at [646, 375] on div "What does it cost? It’s free to get started, and you can accept unlimited subsc…" at bounding box center [559, 399] width 363 height 62
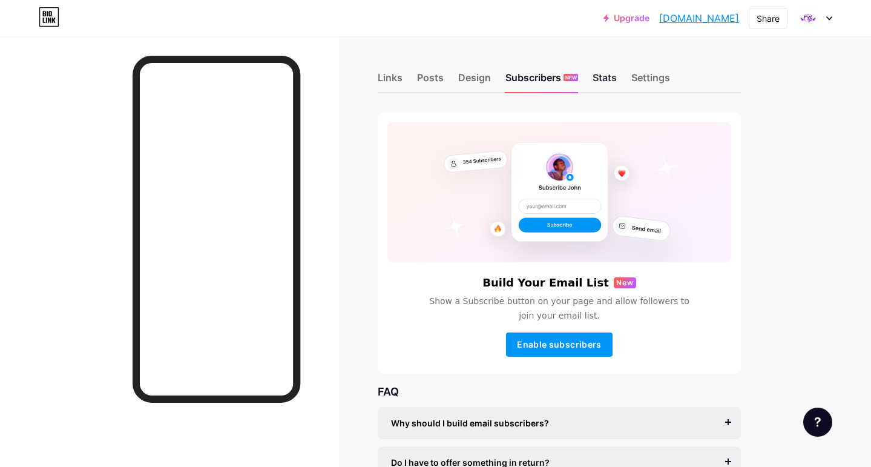
scroll to position [0, 0]
click at [613, 73] on div "Stats" at bounding box center [605, 81] width 24 height 22
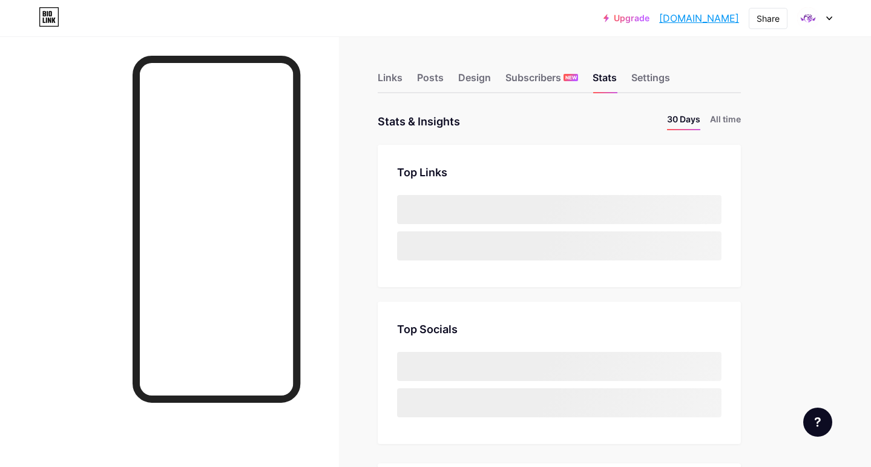
scroll to position [467, 871]
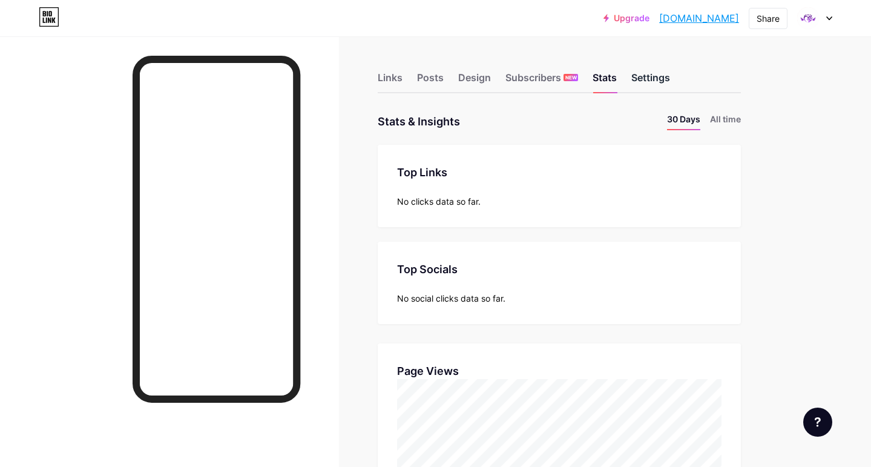
click at [633, 81] on div "Settings" at bounding box center [651, 81] width 39 height 22
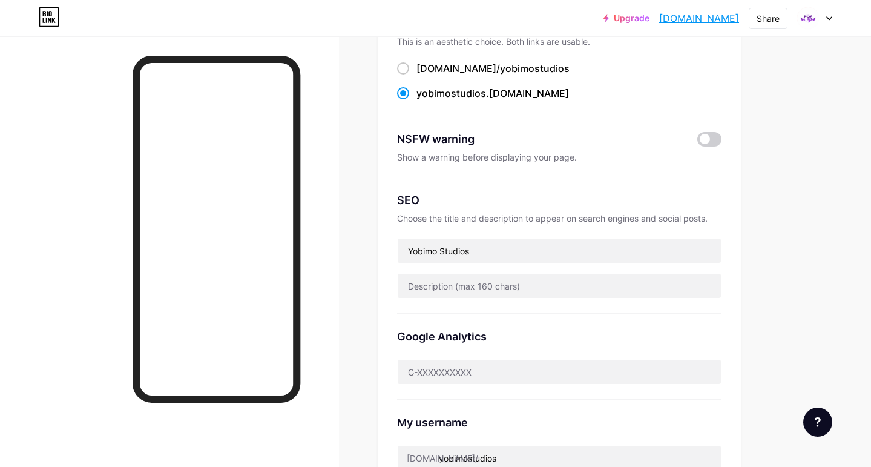
scroll to position [113, 0]
click at [504, 250] on input "Yobimo Studios" at bounding box center [559, 250] width 323 height 24
drag, startPoint x: 497, startPoint y: 248, endPoint x: 437, endPoint y: 254, distance: 60.9
click at [437, 254] on input "Yobimo Studios" at bounding box center [559, 250] width 323 height 24
type input "Yobimo"
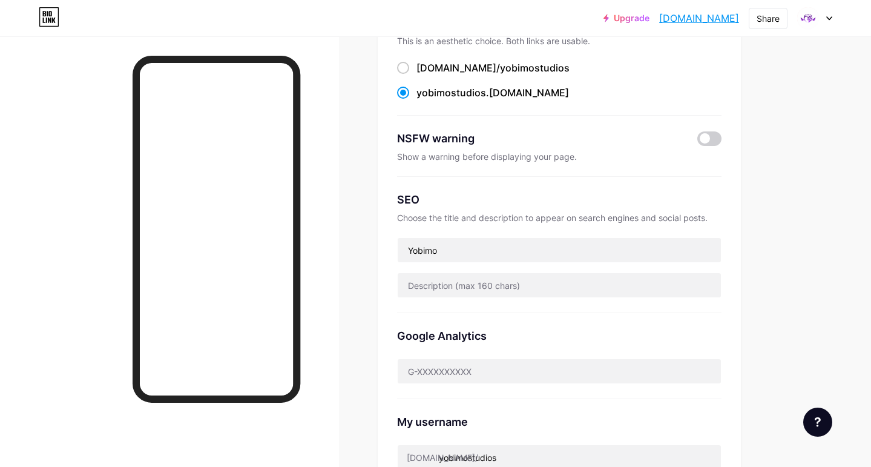
click at [475, 271] on div "SEO Choose the title and description to appear on search engines and social pos…" at bounding box center [559, 245] width 325 height 136
click at [476, 282] on input "text" at bounding box center [559, 285] width 323 height 24
paste input "Yobimo Multimedia is an indie multimedia label based in the [GEOGRAPHIC_DATA], …"
type input "Since MMXX - Yobimo Multimedia is an indie multimedia label based in the [GEOGR…"
click at [541, 310] on div "SEO Choose the title and description to appear on search engines and social pos…" at bounding box center [559, 245] width 325 height 136
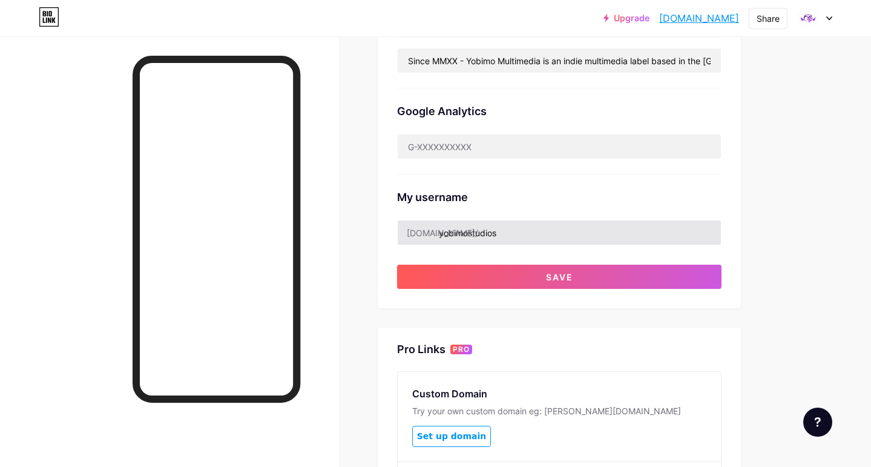
scroll to position [339, 0]
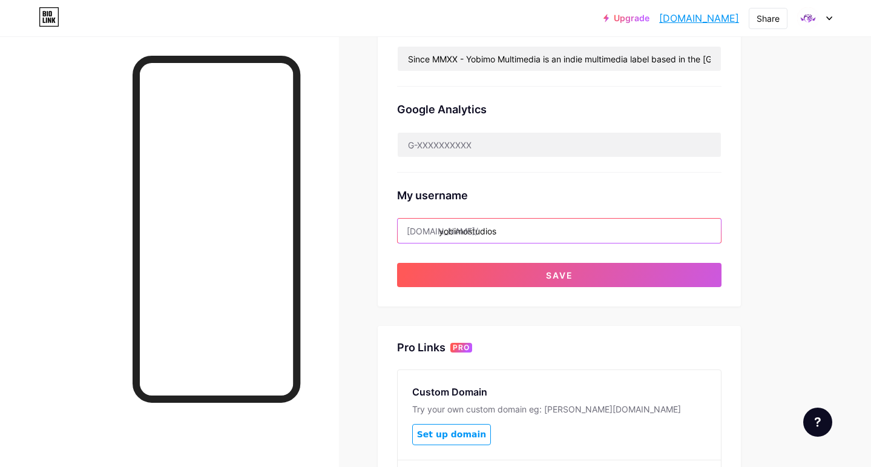
click at [524, 229] on input "yobimostudios" at bounding box center [559, 231] width 323 height 24
drag, startPoint x: 480, startPoint y: 230, endPoint x: 469, endPoint y: 231, distance: 10.5
click at [469, 231] on input "yobimostudios" at bounding box center [559, 231] width 323 height 24
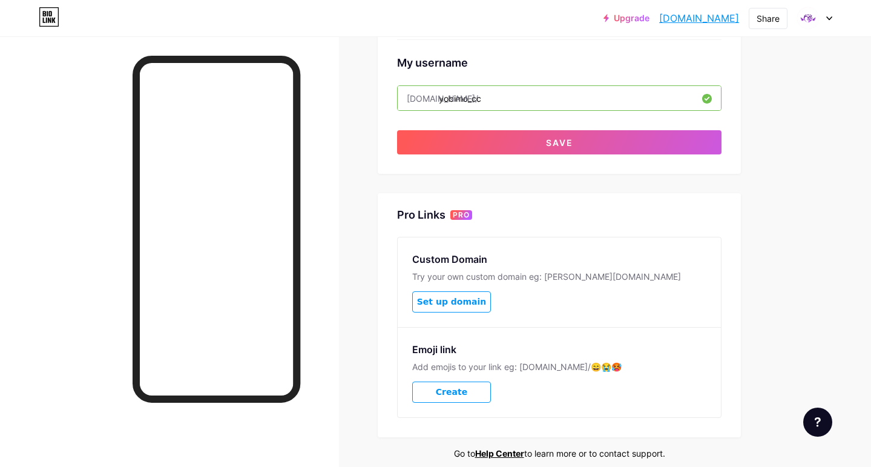
scroll to position [469, 0]
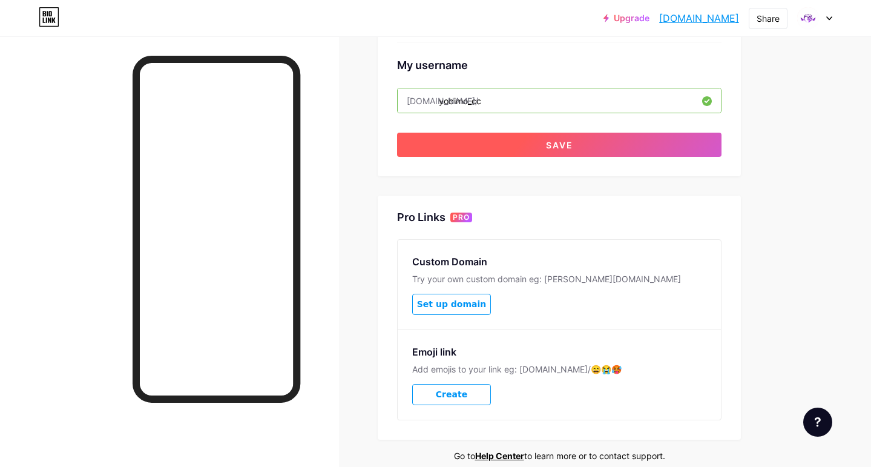
type input "yobimo_cc"
click at [571, 146] on span "Save" at bounding box center [559, 145] width 27 height 10
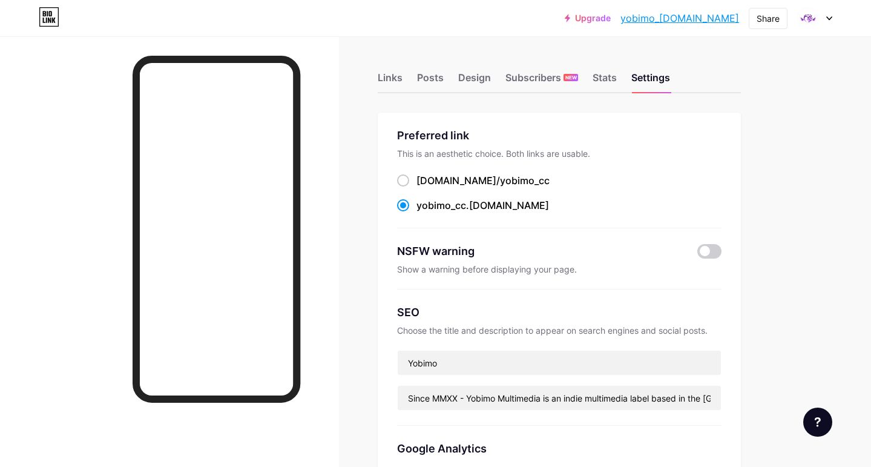
scroll to position [0, 0]
click at [449, 177] on div "[DOMAIN_NAME]/ yobimo_cc" at bounding box center [483, 180] width 133 height 15
click at [425, 188] on input "[DOMAIN_NAME]/ yobimo_cc" at bounding box center [421, 192] width 8 height 8
radio input "true"
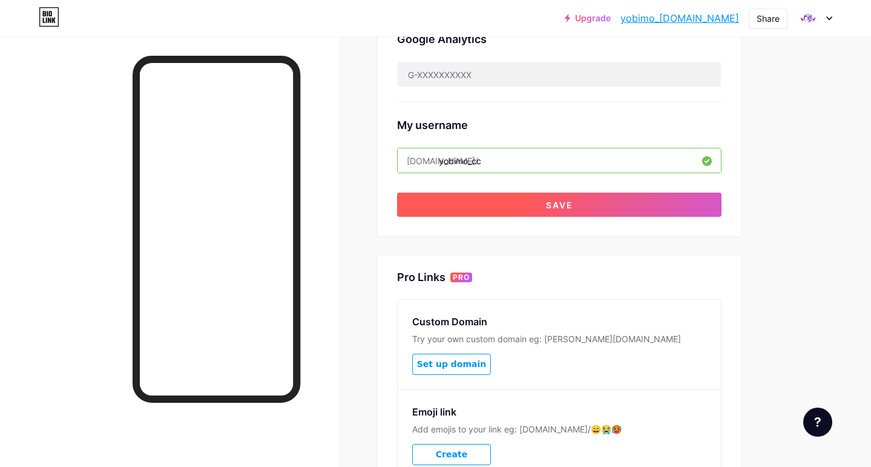
click at [564, 204] on span "Save" at bounding box center [559, 205] width 27 height 10
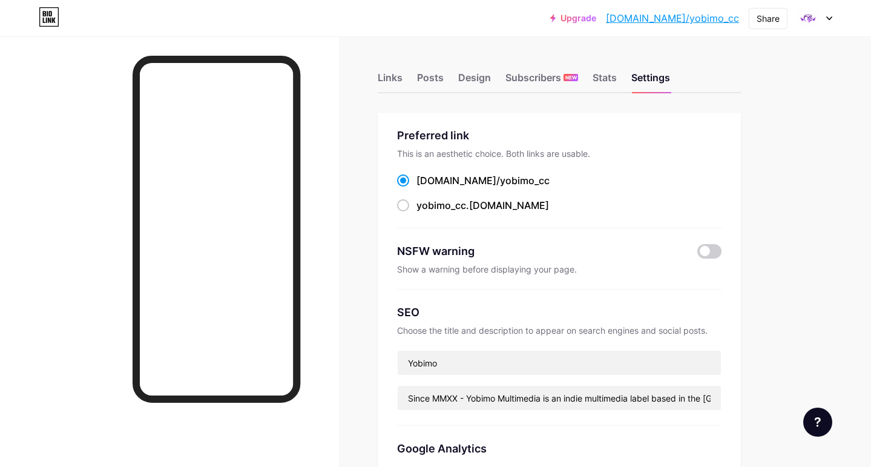
click at [425, 188] on input "[DOMAIN_NAME]/ yobimo_cc" at bounding box center [421, 192] width 8 height 8
